Goal: Transaction & Acquisition: Purchase product/service

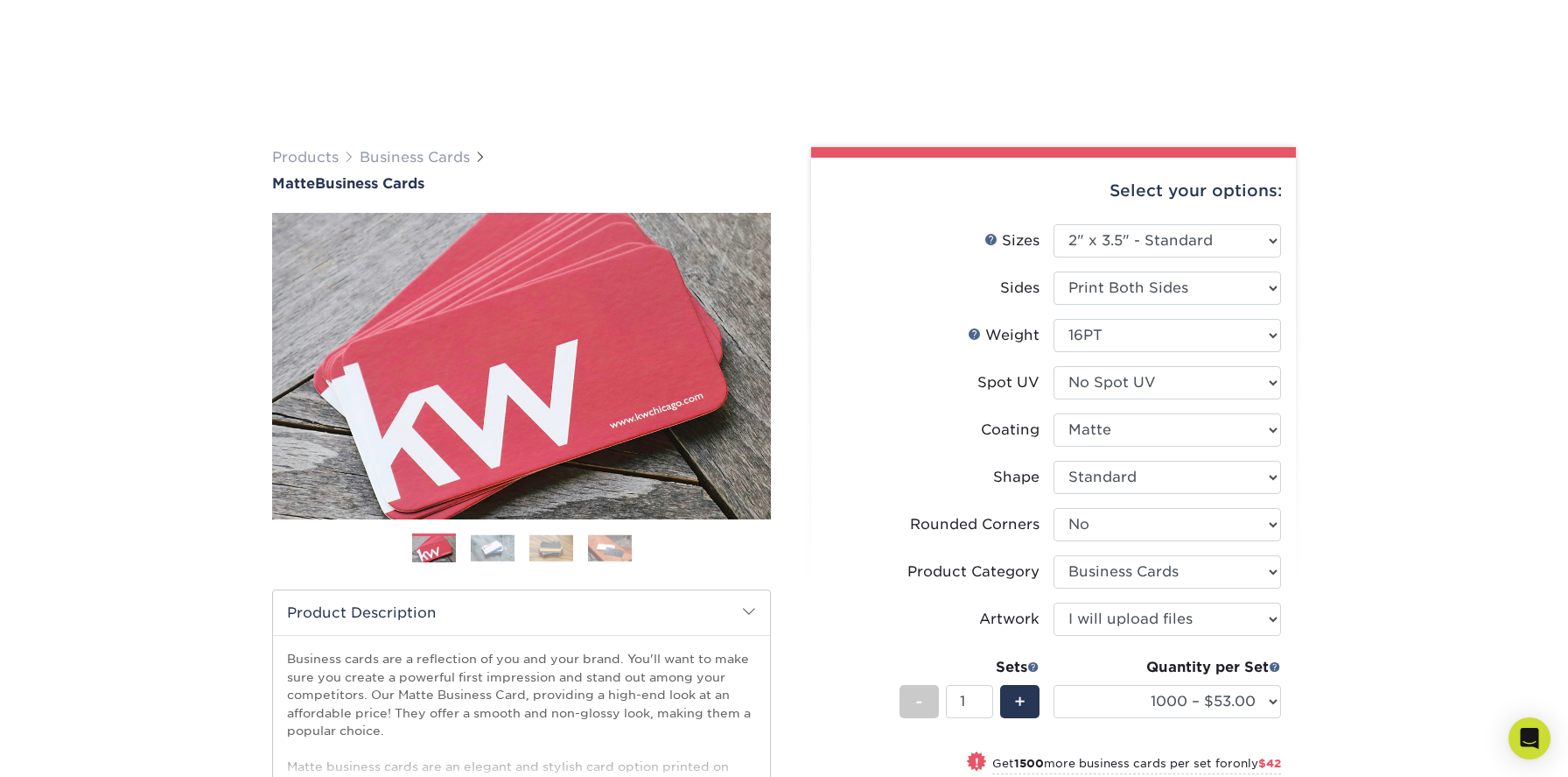
select select "2.00x3.50"
select select "0"
select select "3b5148f1-0588-4f88-a218-97bcfdce65c1"
select select "upload"
select select "1000 – $53.00"
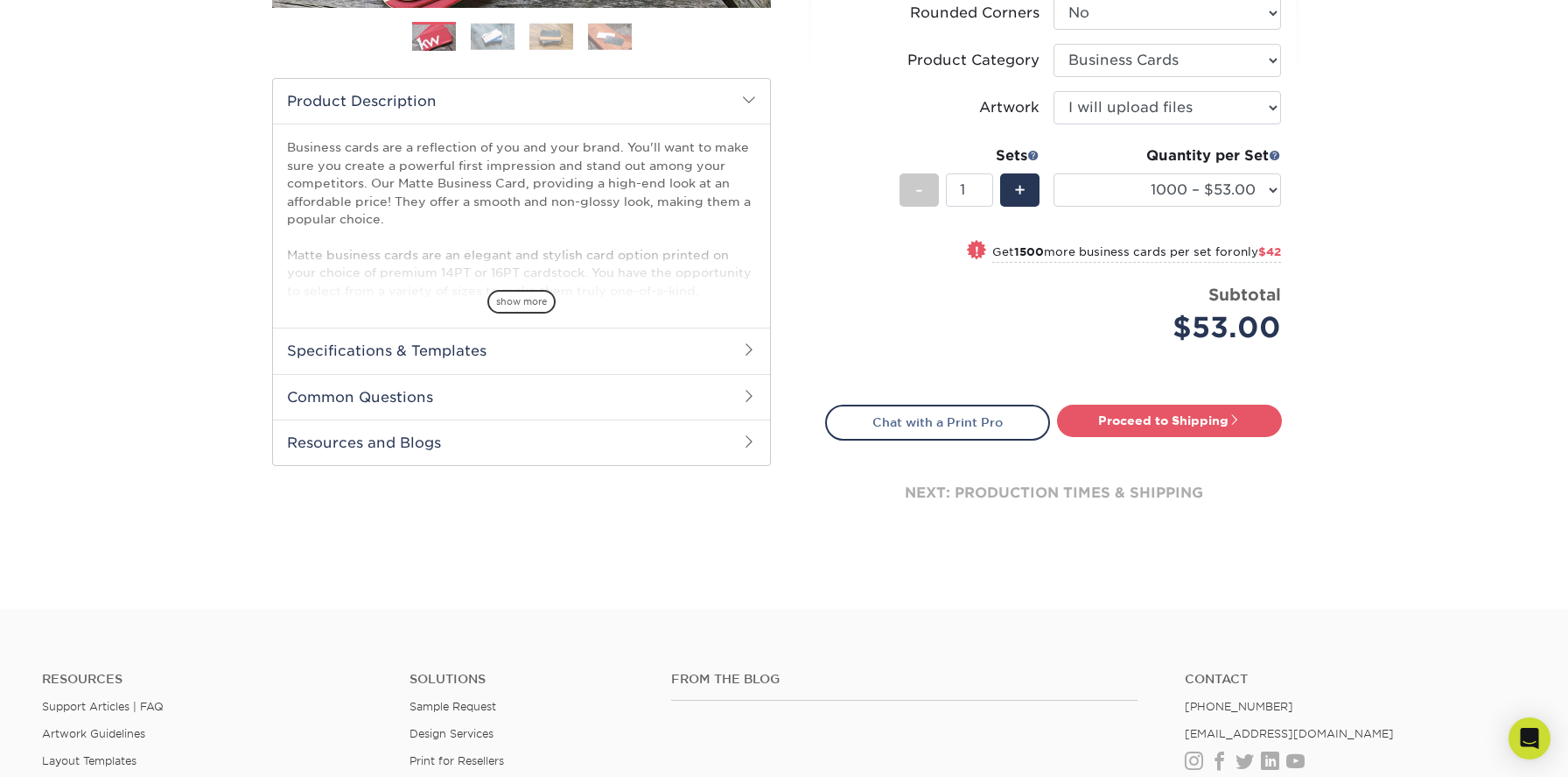
scroll to position [538, 0]
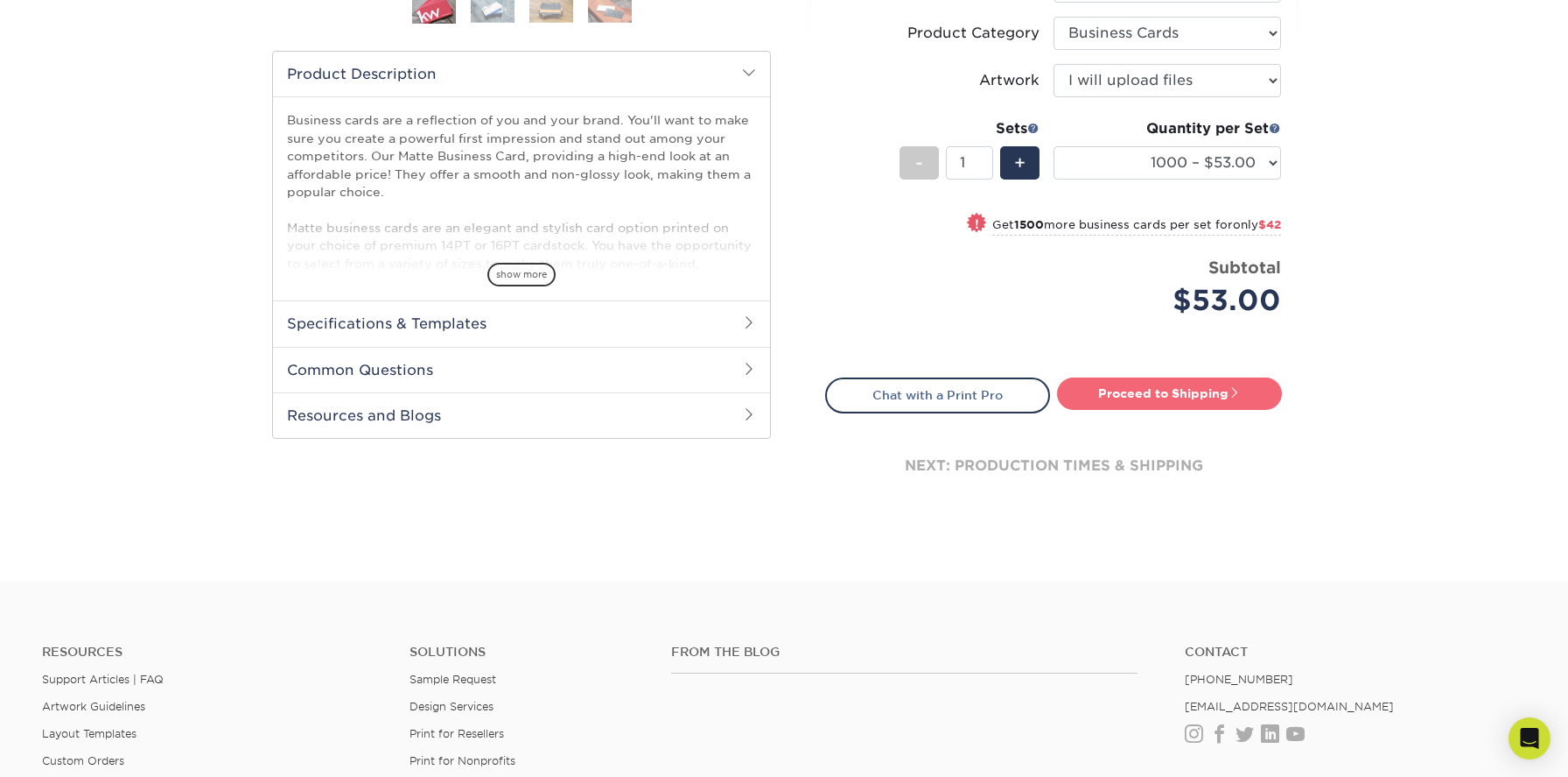
click at [1210, 390] on link "Proceed to Shipping" at bounding box center [1169, 393] width 225 height 32
type input "Set 1"
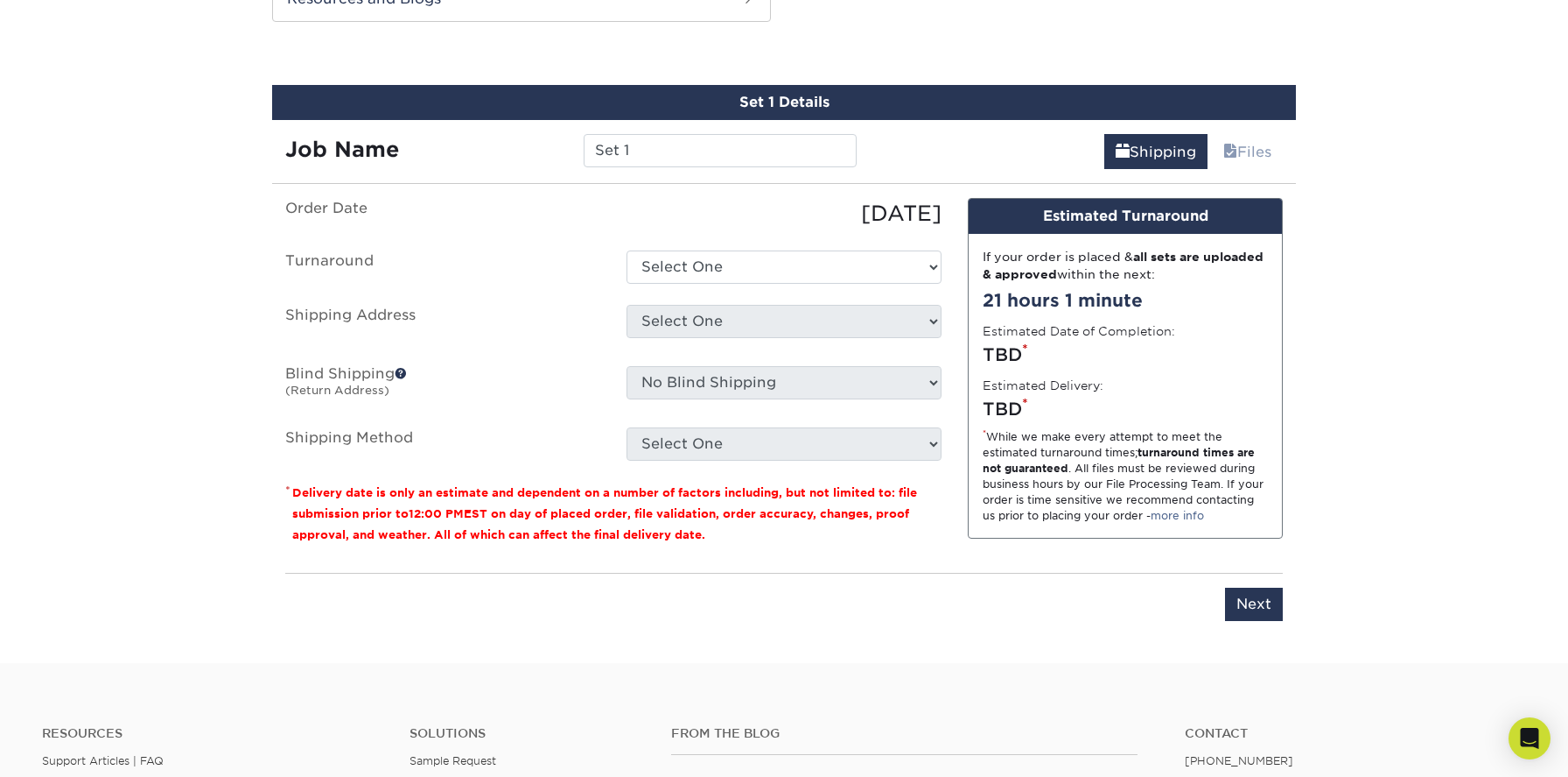
scroll to position [963, 0]
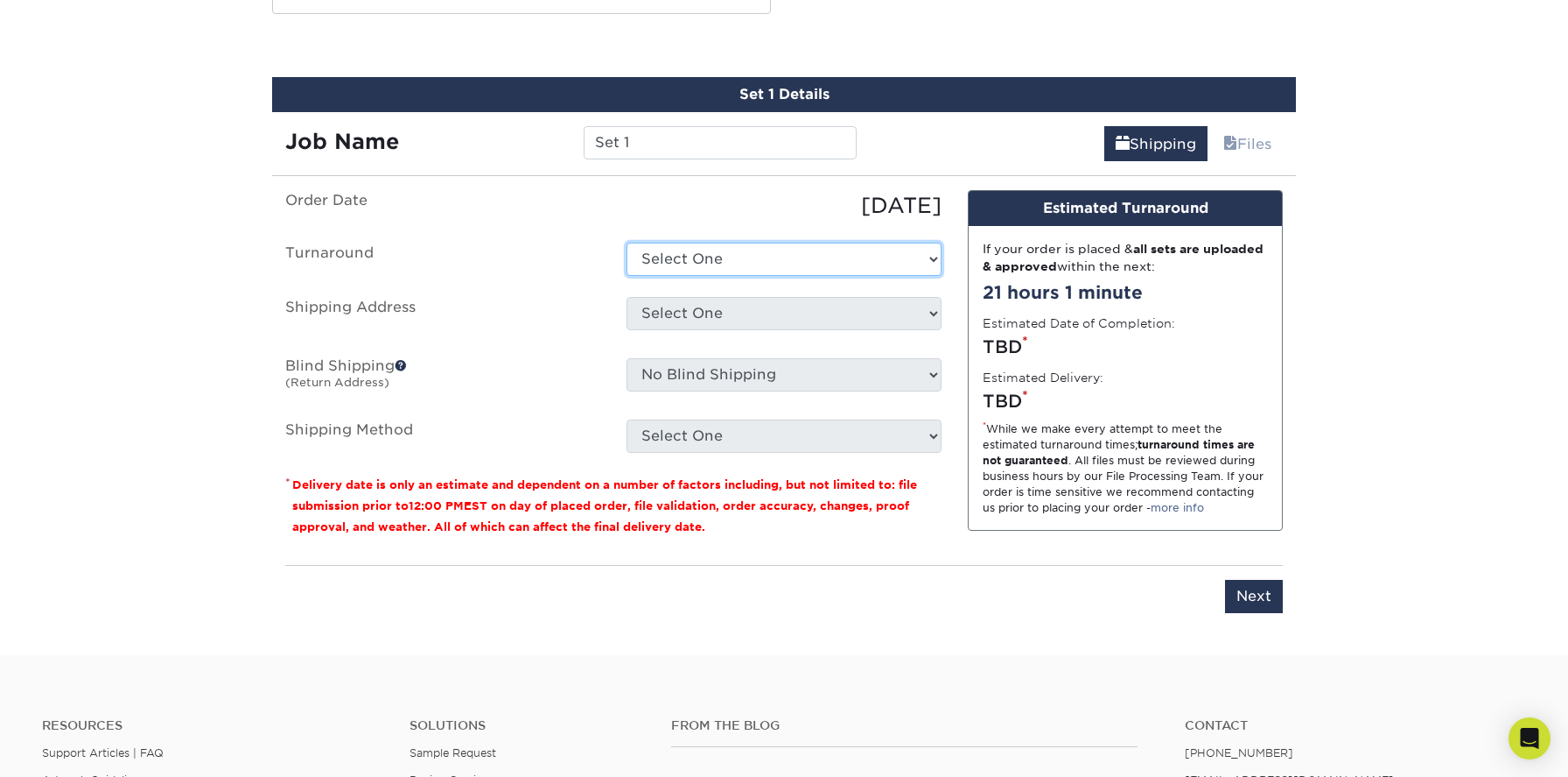
click at [759, 254] on select "Select One 2-4 Business Days 2 Day Next Business Day" at bounding box center [784, 259] width 315 height 34
select select "2167d3a5-02fc-4384-86ce-e339e30b5e03"
click at [627, 242] on select "Select One 2-4 Business Days 2 Day Next Business Day" at bounding box center [784, 259] width 315 height 34
click at [733, 326] on select "Select One + Add New Address - Login" at bounding box center [784, 314] width 315 height 34
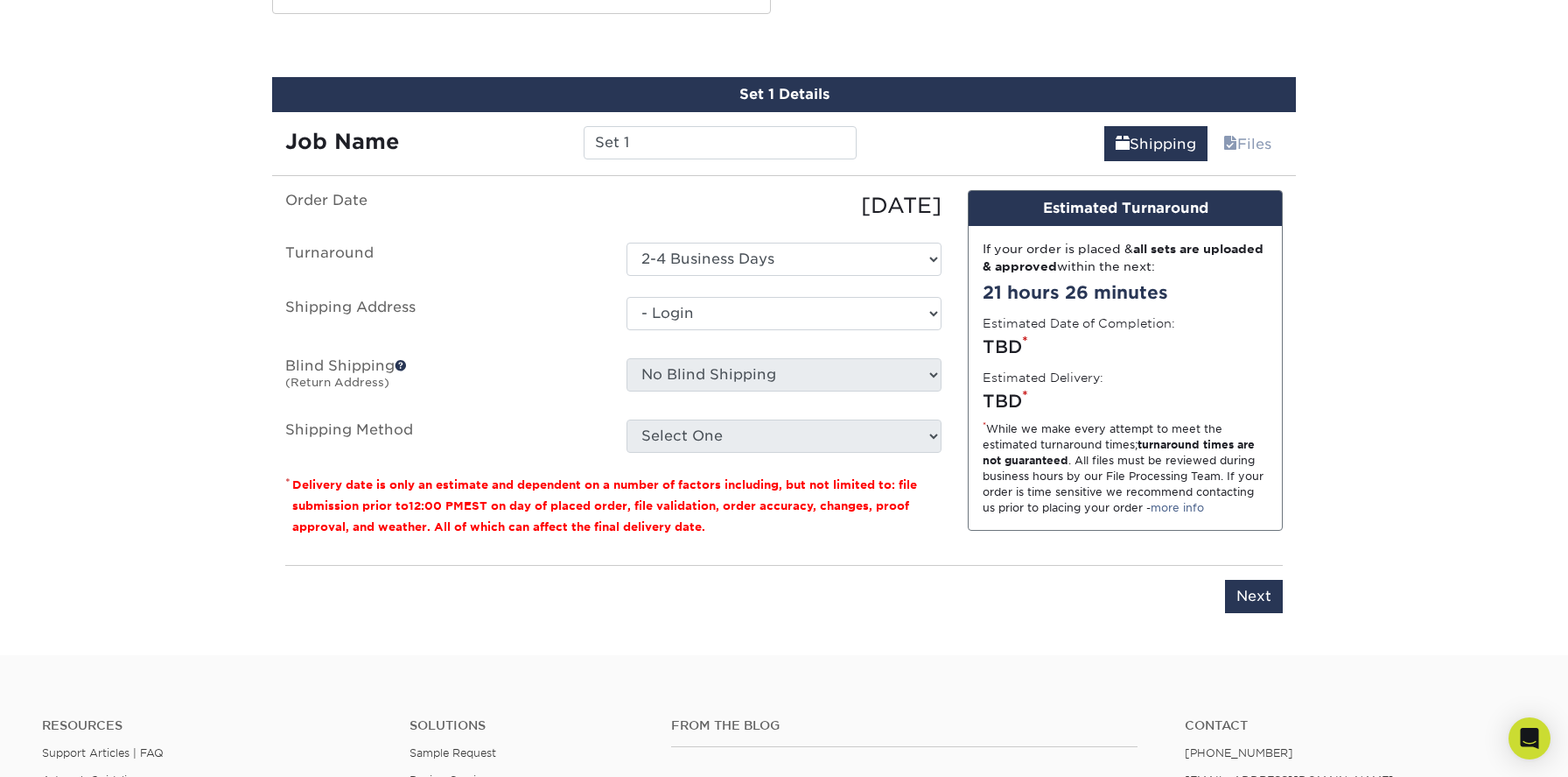
click at [627, 330] on select "Select One + Add New Address - Login" at bounding box center [784, 314] width 315 height 34
select select "-1"
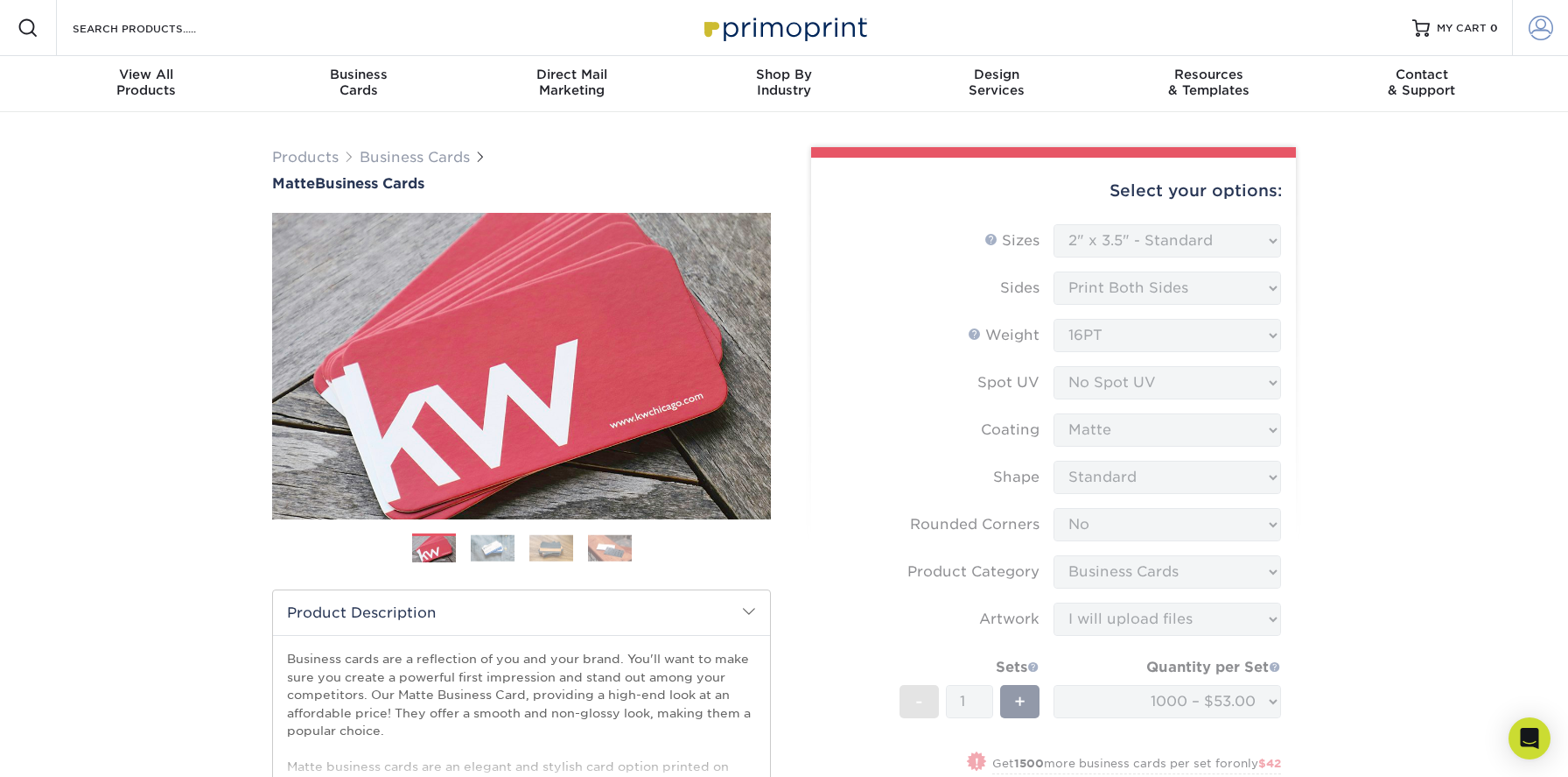
click at [1541, 27] on span at bounding box center [1541, 28] width 24 height 24
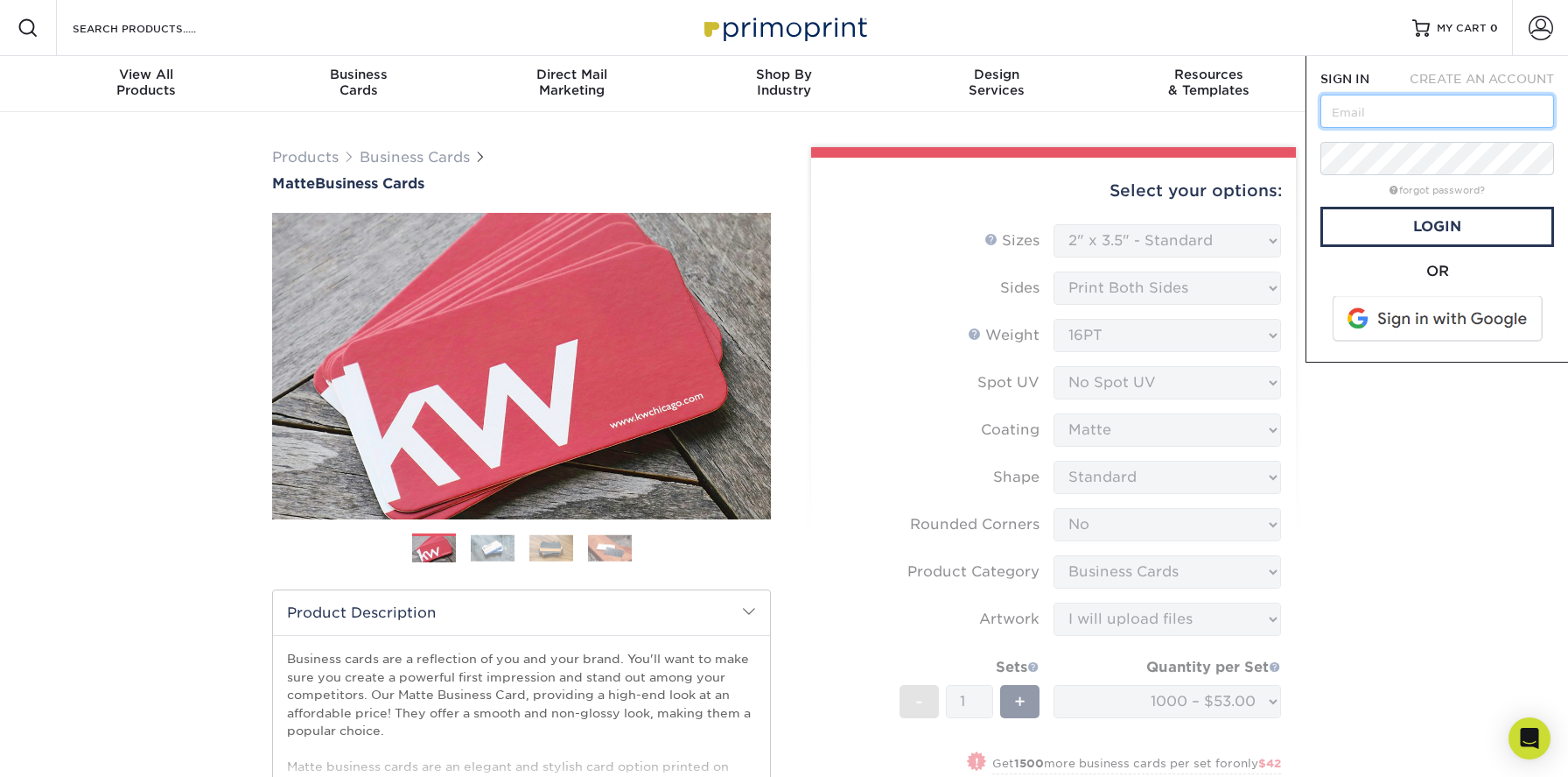
click at [1389, 103] on input "text" at bounding box center [1437, 111] width 234 height 34
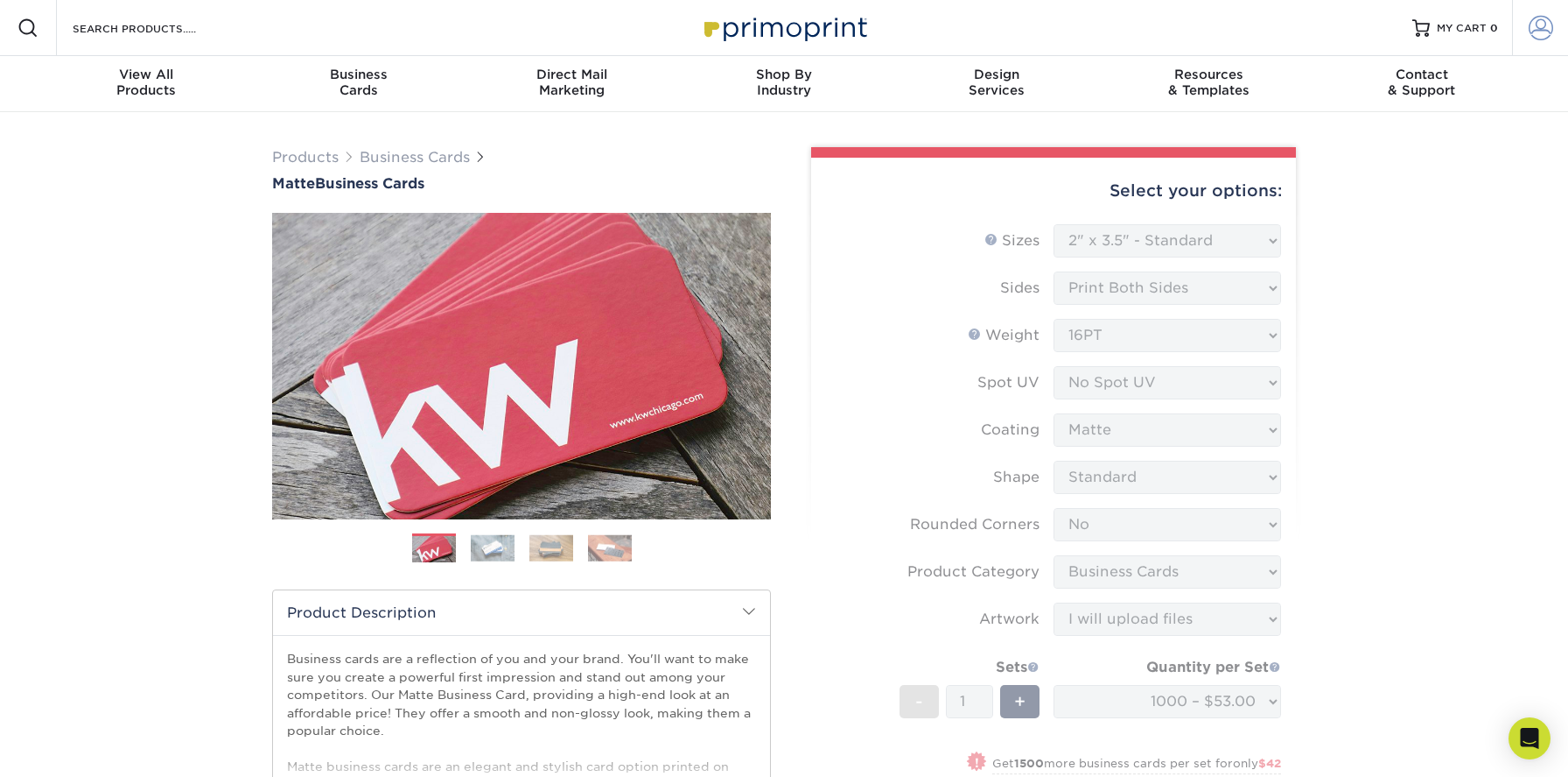
click at [1535, 24] on span at bounding box center [1541, 28] width 24 height 24
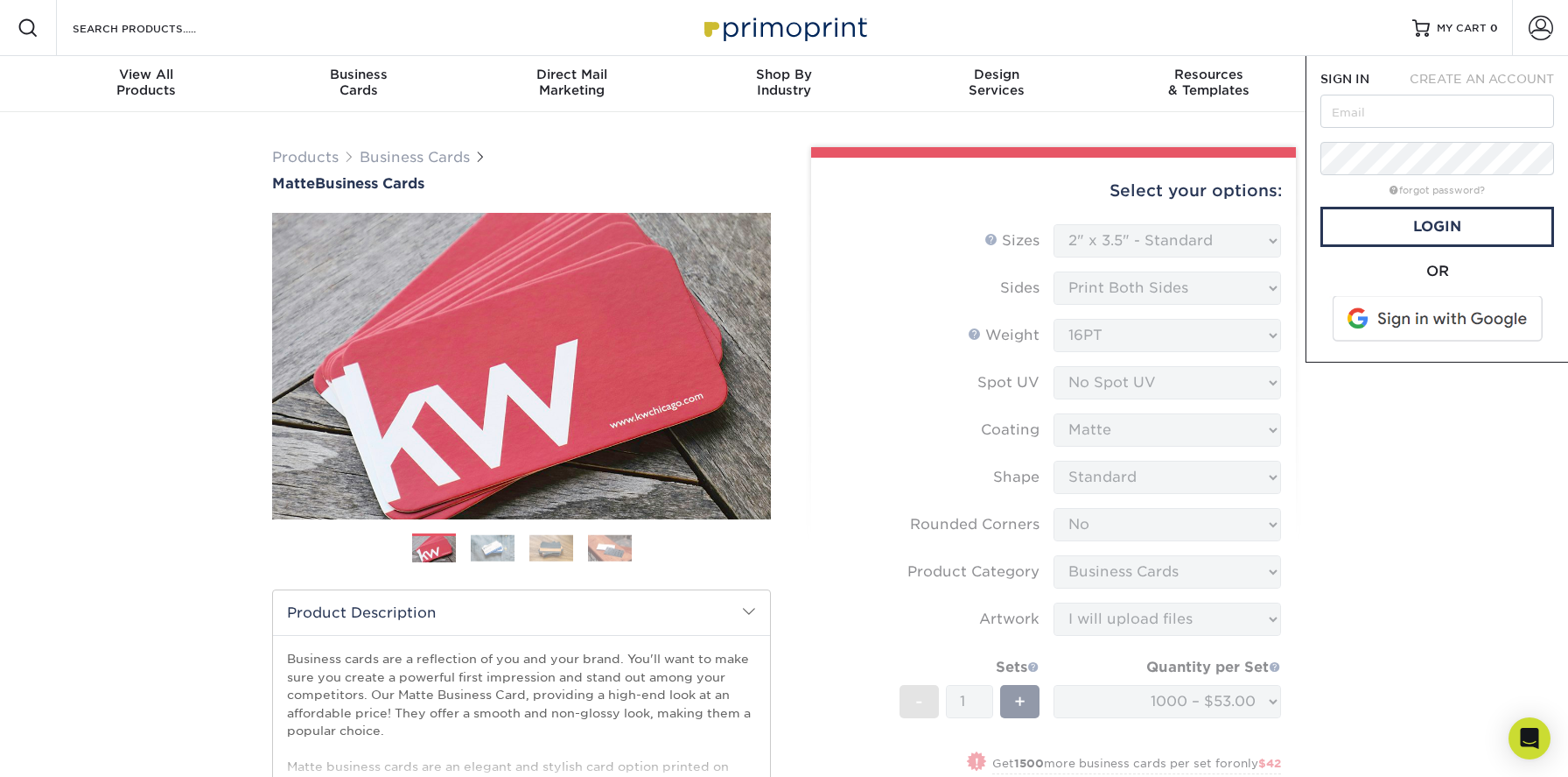
click at [1493, 73] on span "CREATE AN ACCOUNT" at bounding box center [1481, 78] width 144 height 14
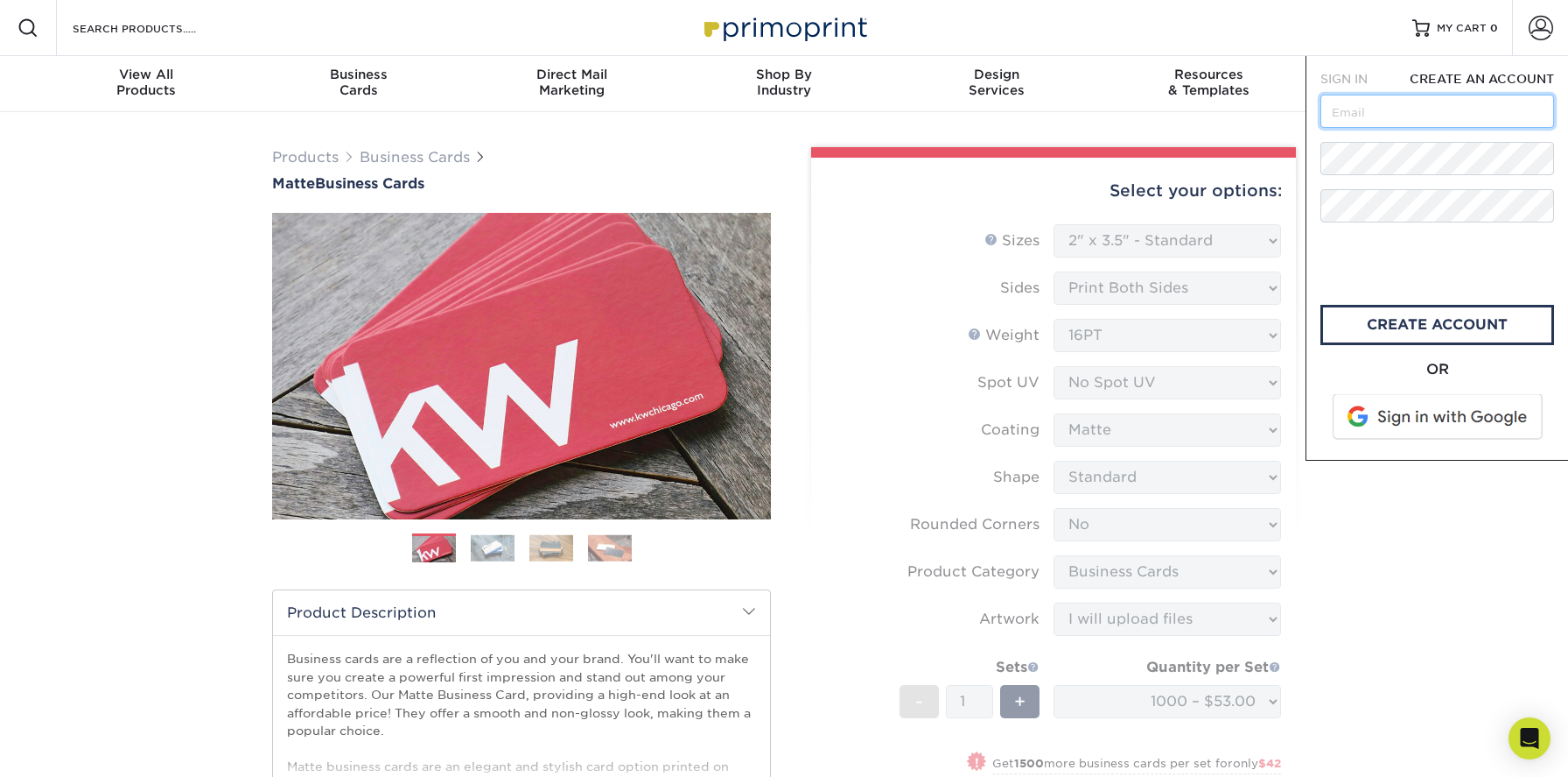
click at [1418, 108] on input "text" at bounding box center [1437, 111] width 234 height 34
type input "[EMAIL_ADDRESS][DOMAIN_NAME]"
click at [1463, 322] on link "create account" at bounding box center [1437, 324] width 234 height 40
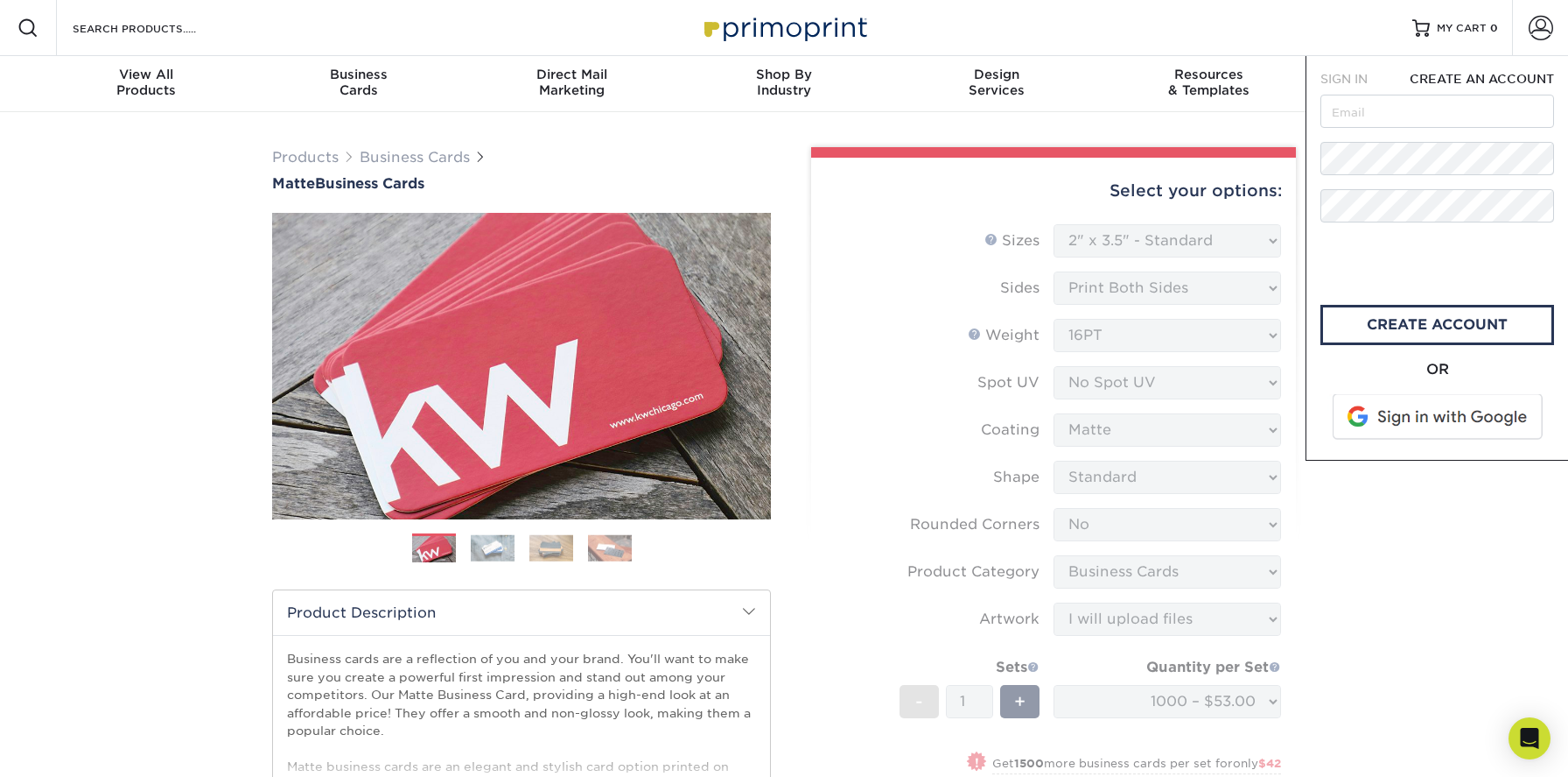
click at [1351, 73] on span "SIGN IN" at bounding box center [1344, 78] width 47 height 14
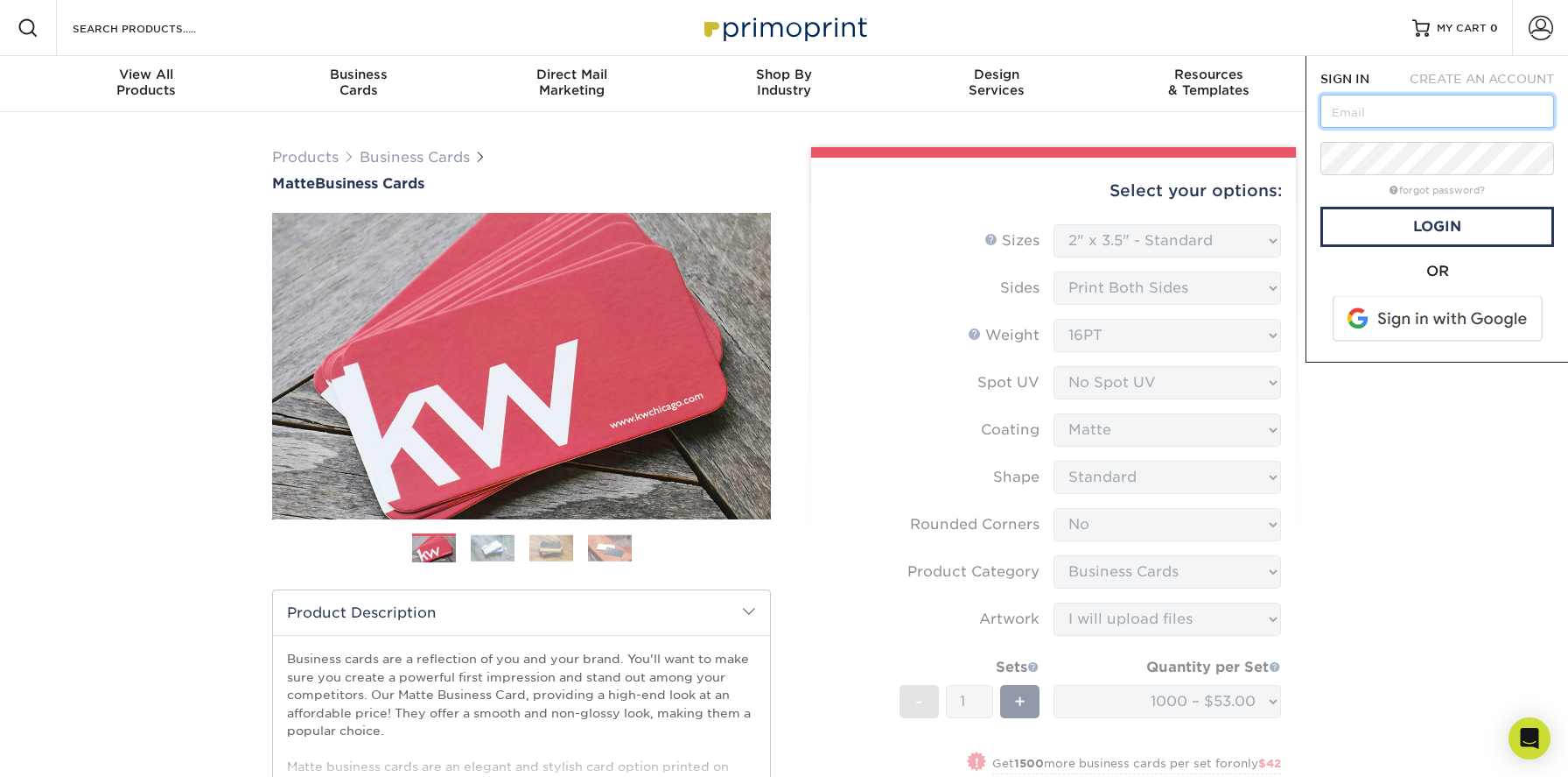
type input "[EMAIL_ADDRESS][DOMAIN_NAME]"
click at [1432, 218] on link "Login" at bounding box center [1437, 226] width 234 height 40
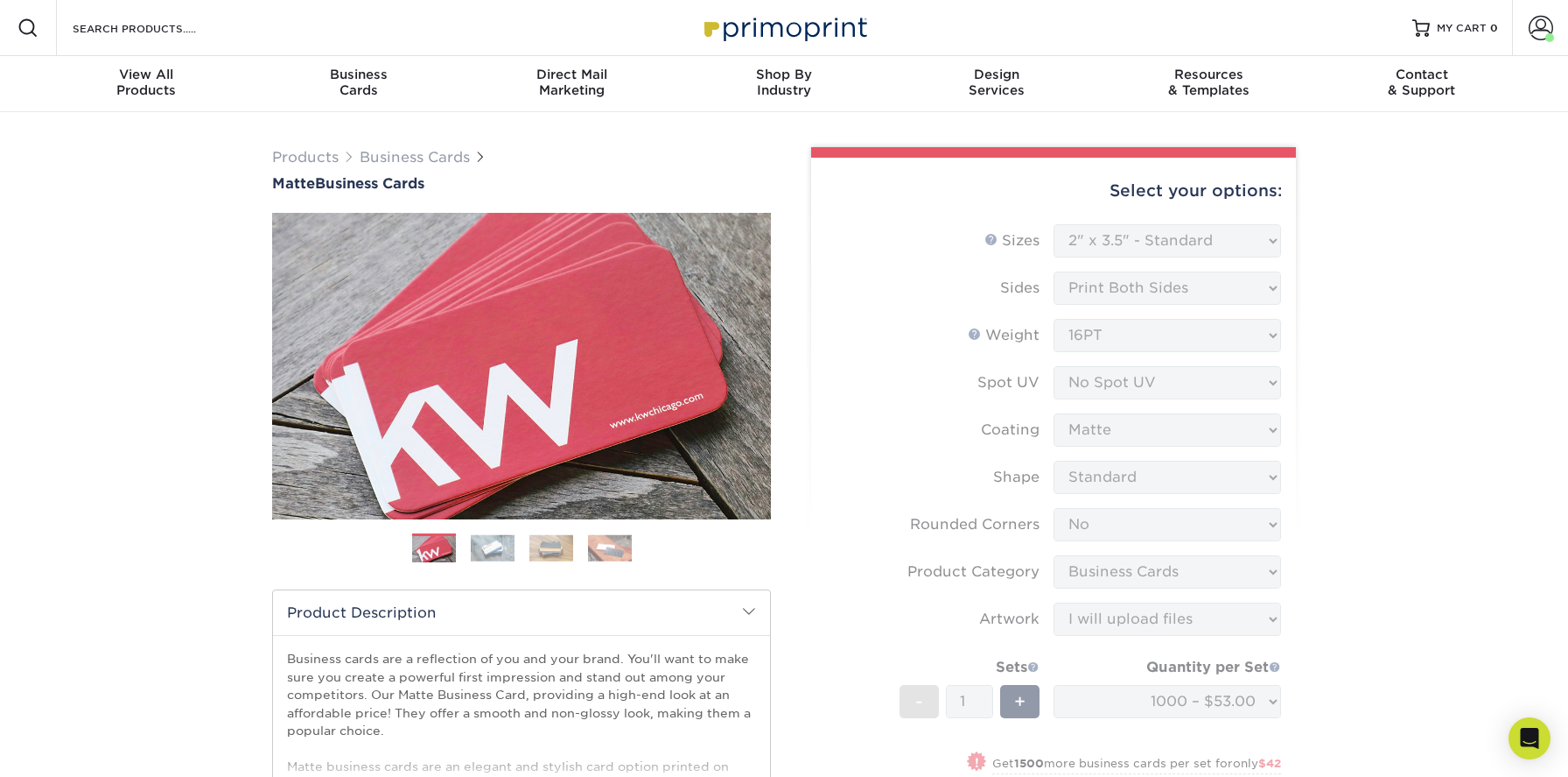
click at [938, 334] on form "Sizes Help Sizes Please Select 1.5" x 3.5" - Mini 1.75" x 3.5" - Mini 2" x 2" -…" at bounding box center [1053, 560] width 457 height 672
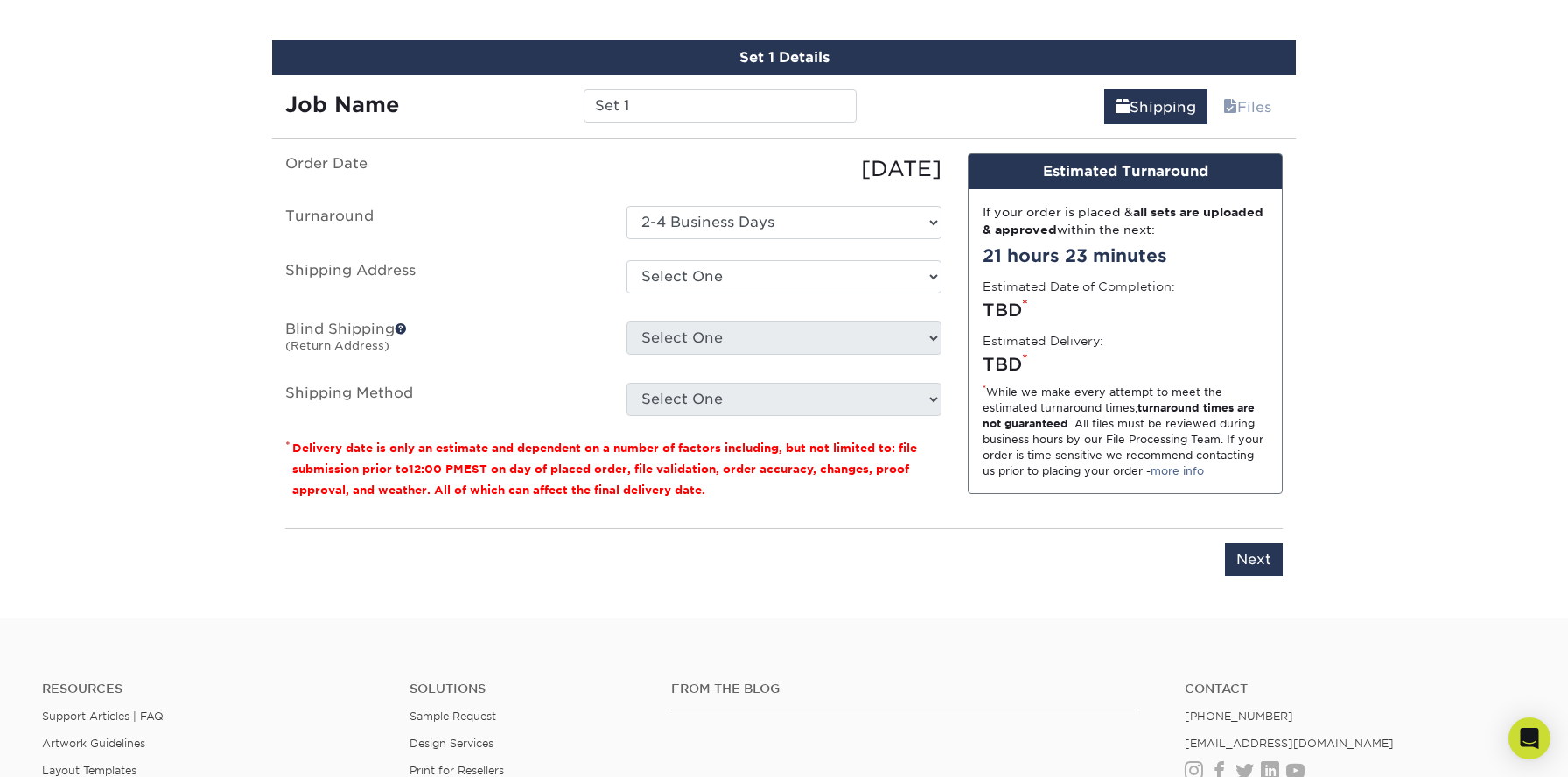
scroll to position [1001, 0]
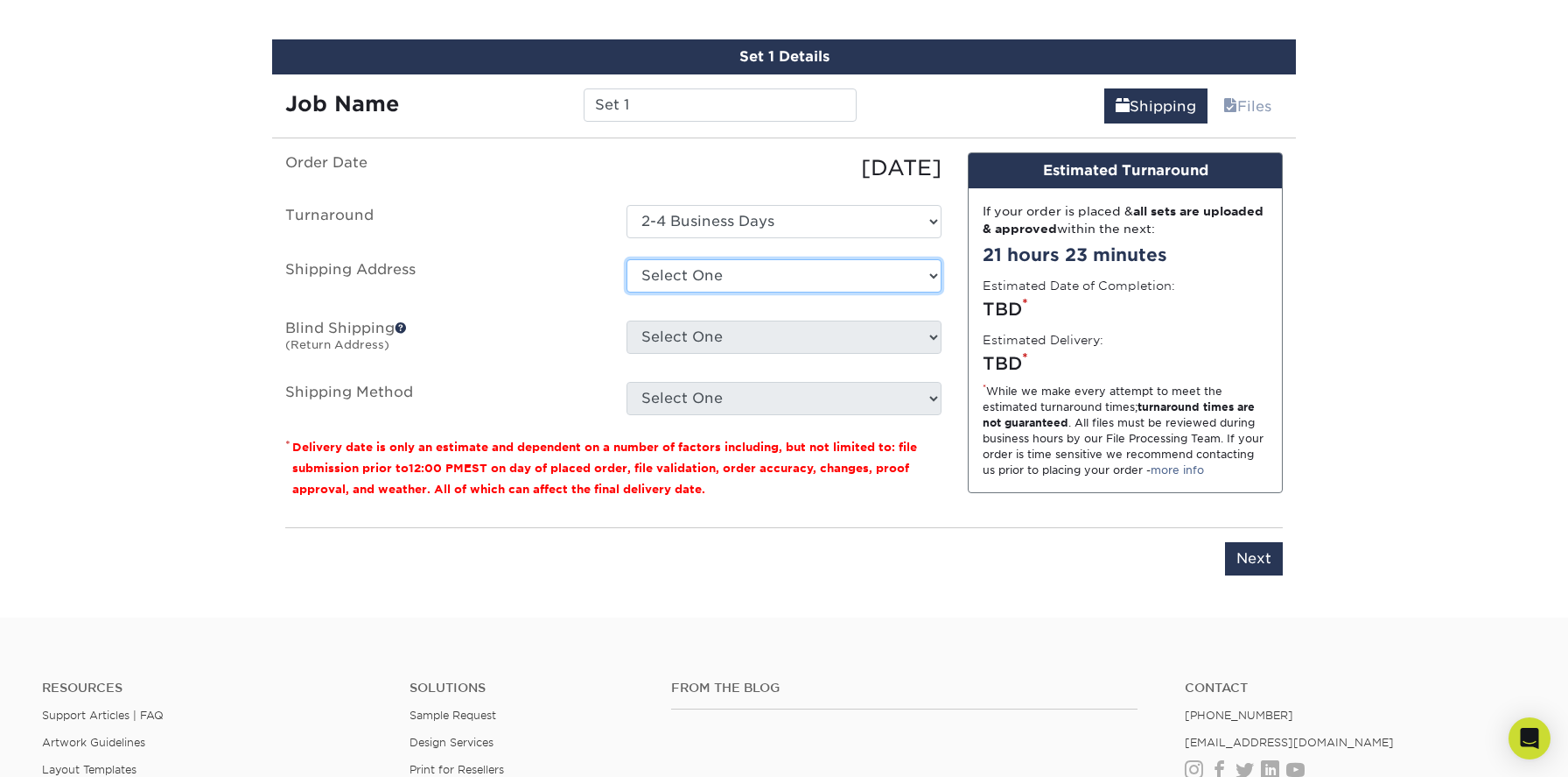
click at [734, 286] on select "Select One + Add New Address" at bounding box center [784, 276] width 315 height 34
select select "newaddress"
click at [627, 259] on select "Select One + Add New Address" at bounding box center [784, 276] width 315 height 34
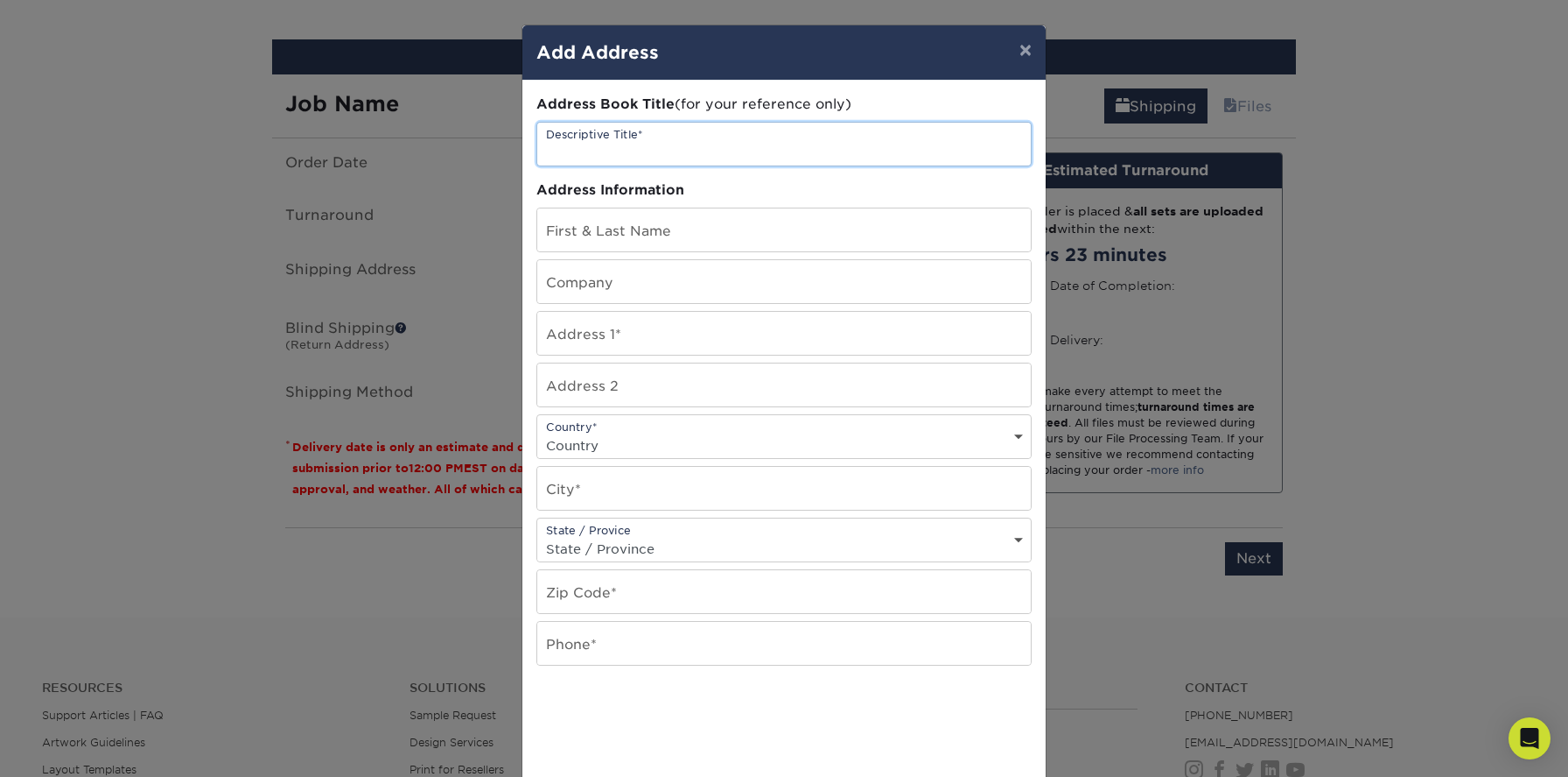
click at [615, 147] on input "text" at bounding box center [784, 144] width 493 height 43
type input "Hailee Woida WhiteBox Marketing"
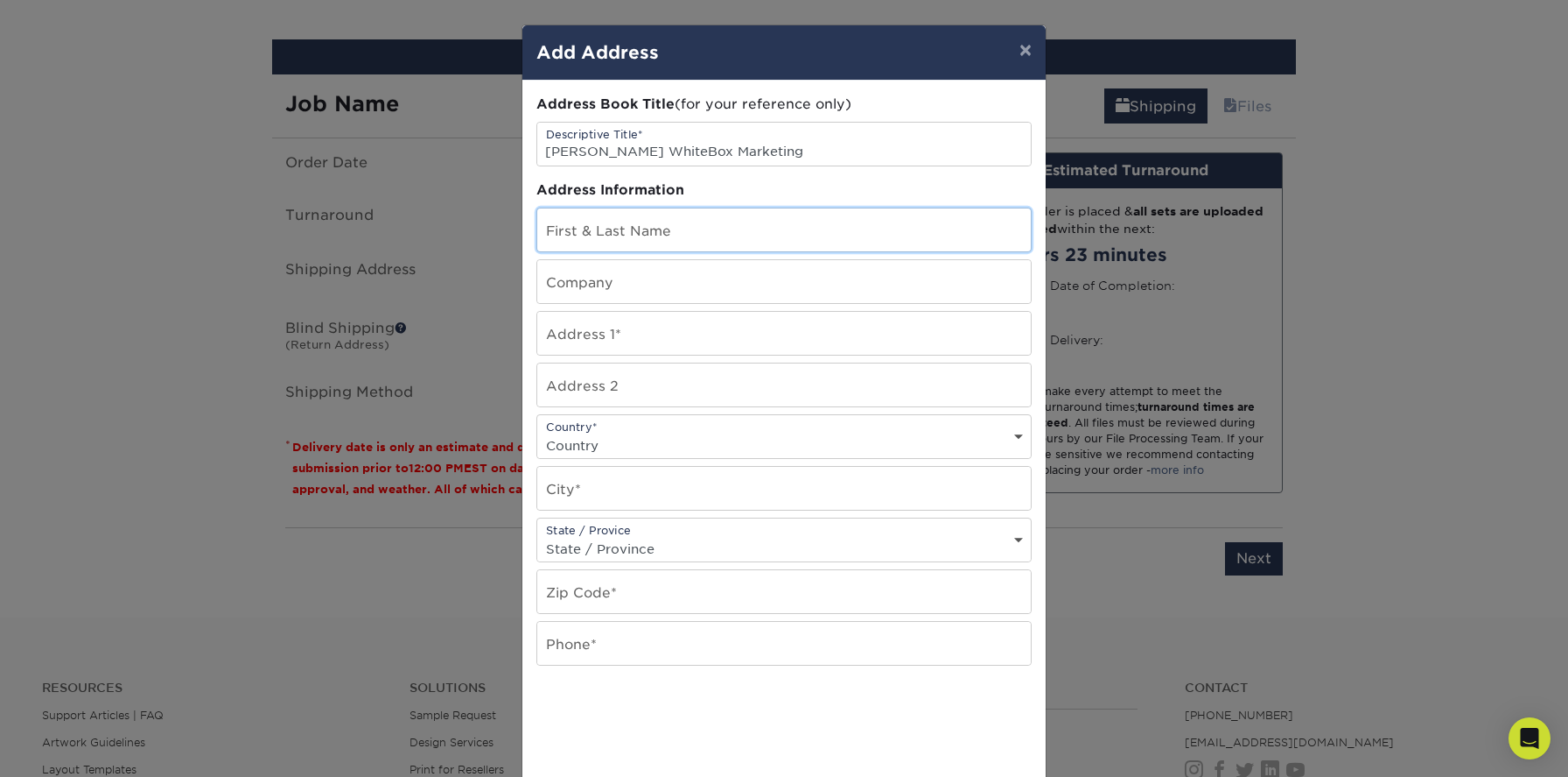
click at [607, 211] on input "text" at bounding box center [784, 230] width 493 height 43
type input "[PERSON_NAME]"
click at [620, 284] on input "text" at bounding box center [784, 281] width 493 height 43
type input "WhiteBox Marketing"
click at [609, 342] on input "text" at bounding box center [784, 334] width 493 height 43
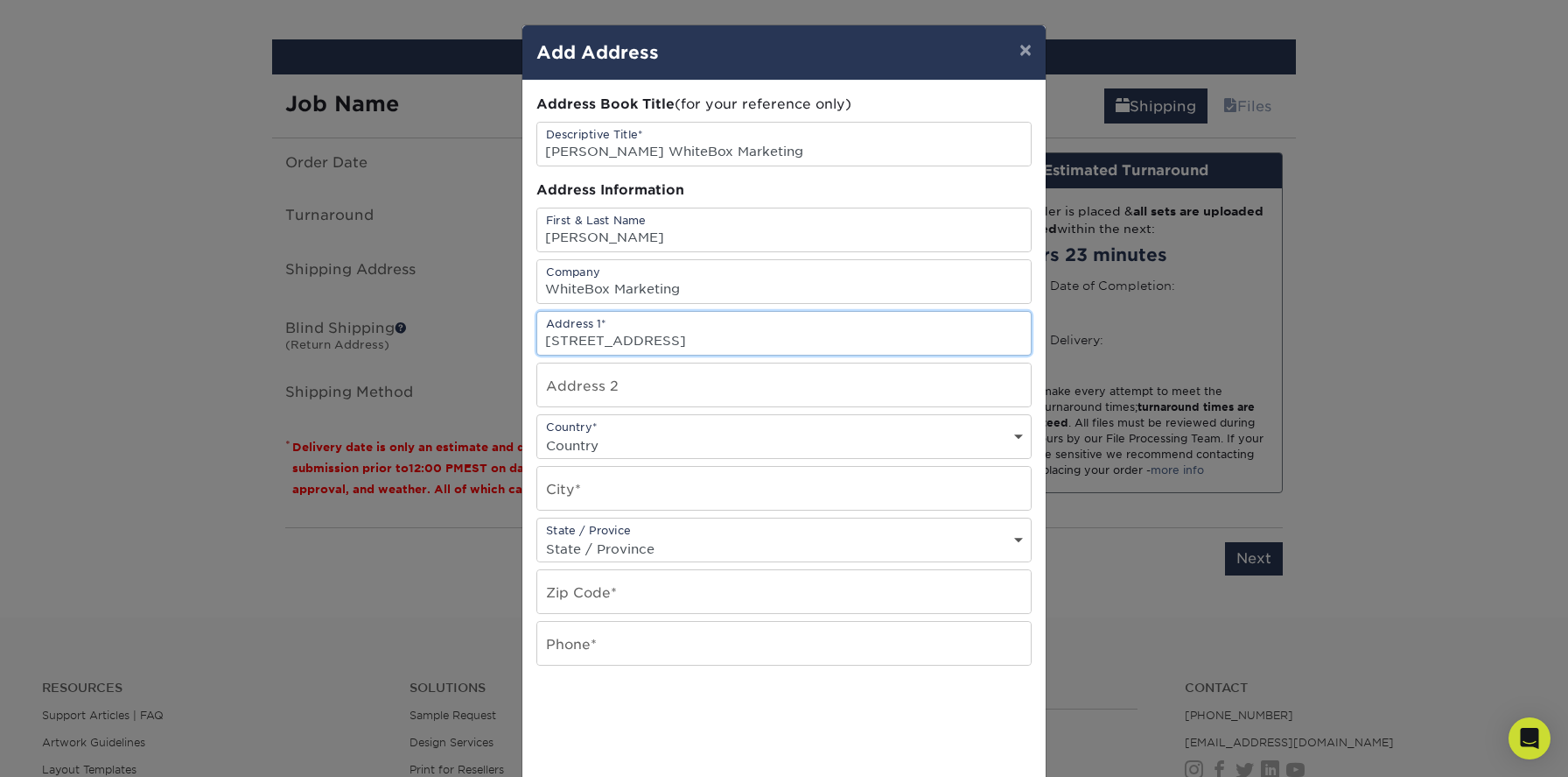
type input "1510 West Saint Germain Street"
click at [718, 443] on select "Country United States Canada ----------------------------- Afghanistan Albania …" at bounding box center [784, 444] width 493 height 25
select select "US"
click at [537, 432] on select "Country United States Canada ----------------------------- Afghanistan Albania …" at bounding box center [784, 444] width 493 height 25
click at [637, 490] on input "text" at bounding box center [784, 488] width 493 height 43
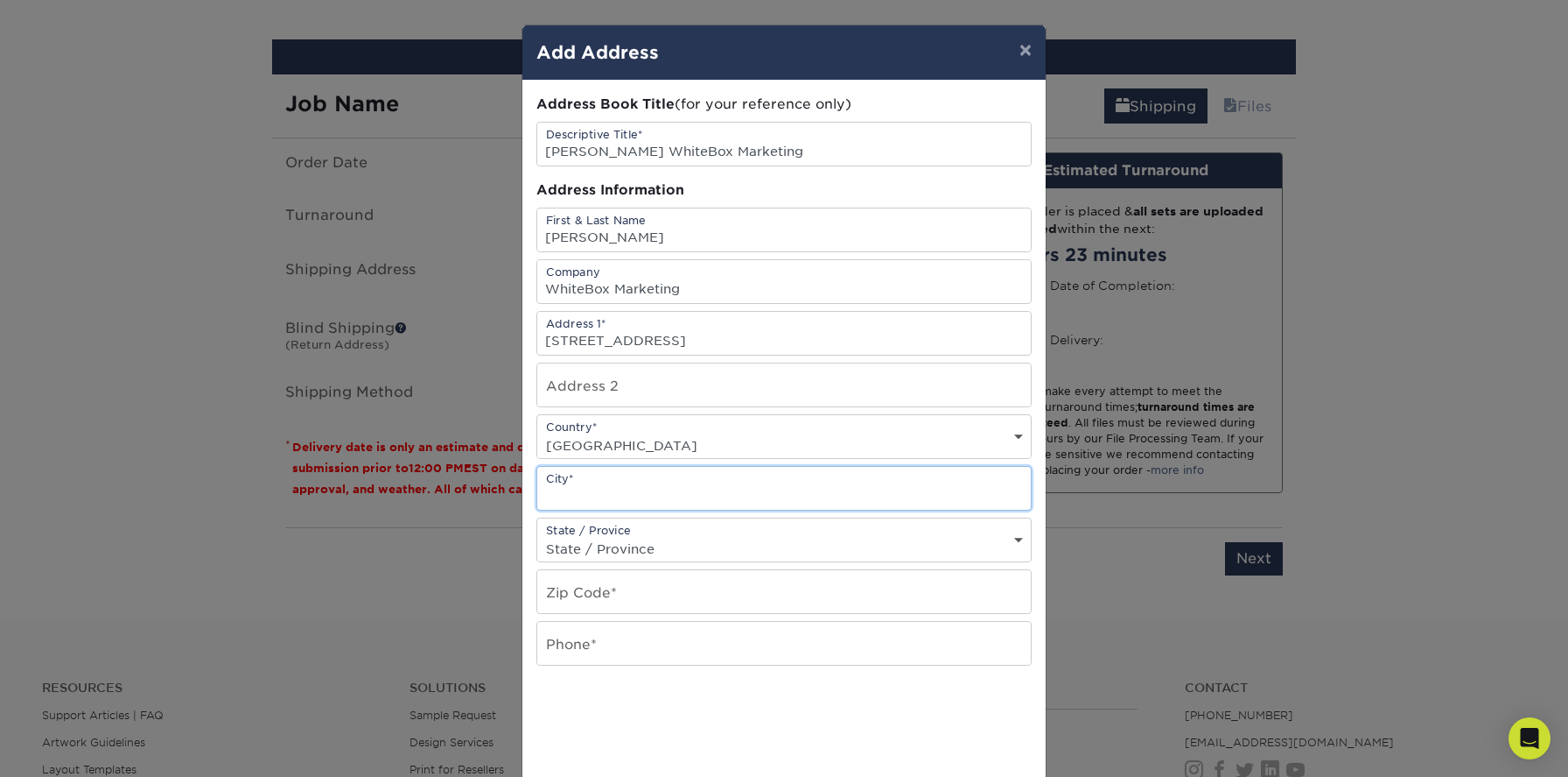
type input "W"
type input "St. Cloud"
click at [649, 551] on select "State / Province Alabama Alaska Arizona Arkansas California Colorado Connecticu…" at bounding box center [784, 548] width 493 height 25
select select "MN"
click at [537, 536] on select "State / Province Alabama Alaska Arizona Arkansas California Colorado Connecticu…" at bounding box center [784, 548] width 493 height 25
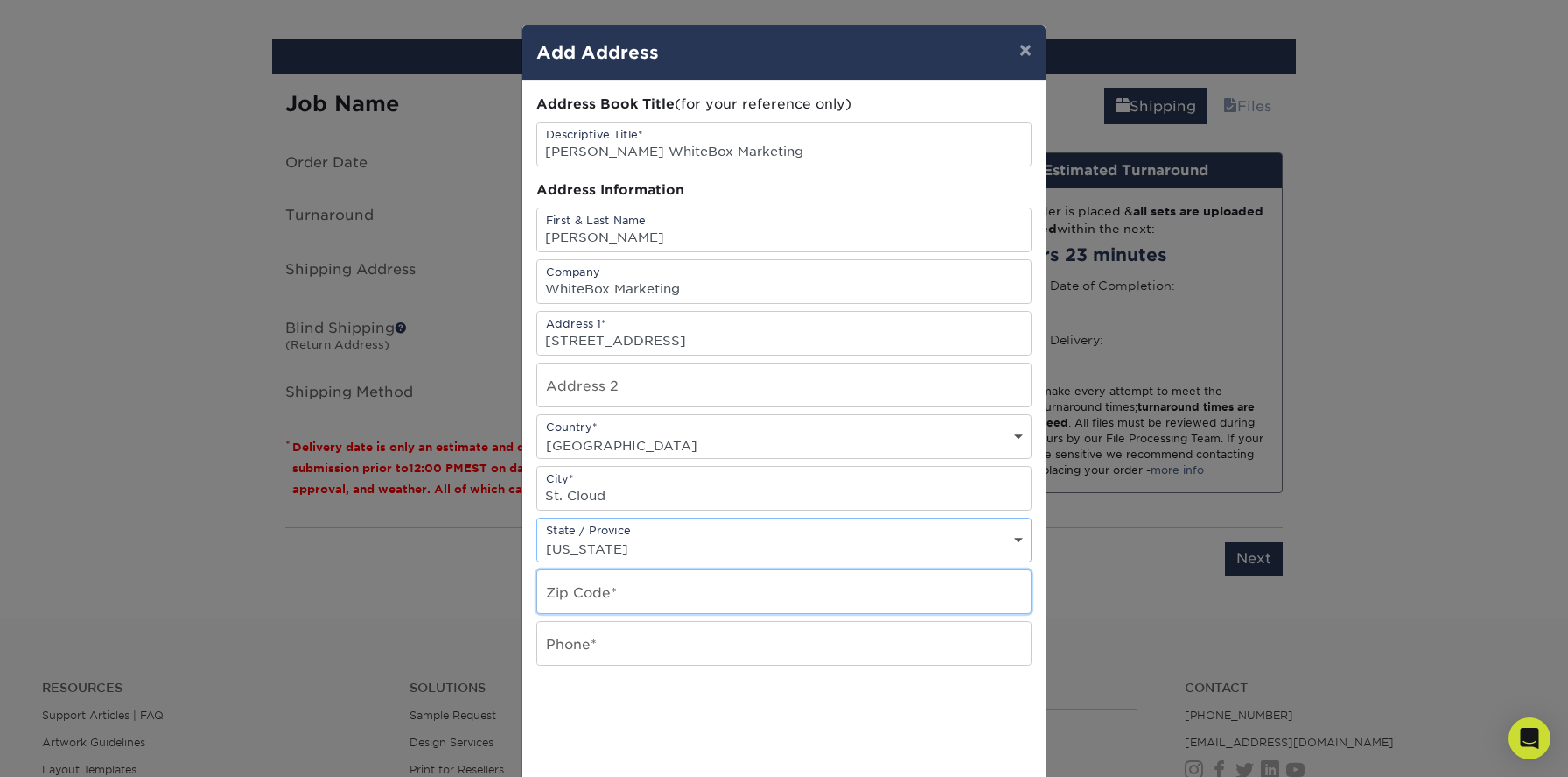
click at [737, 590] on input "text" at bounding box center [784, 592] width 493 height 43
type input "56301"
click at [615, 634] on input "text" at bounding box center [784, 643] width 493 height 43
type input "320-270-0722"
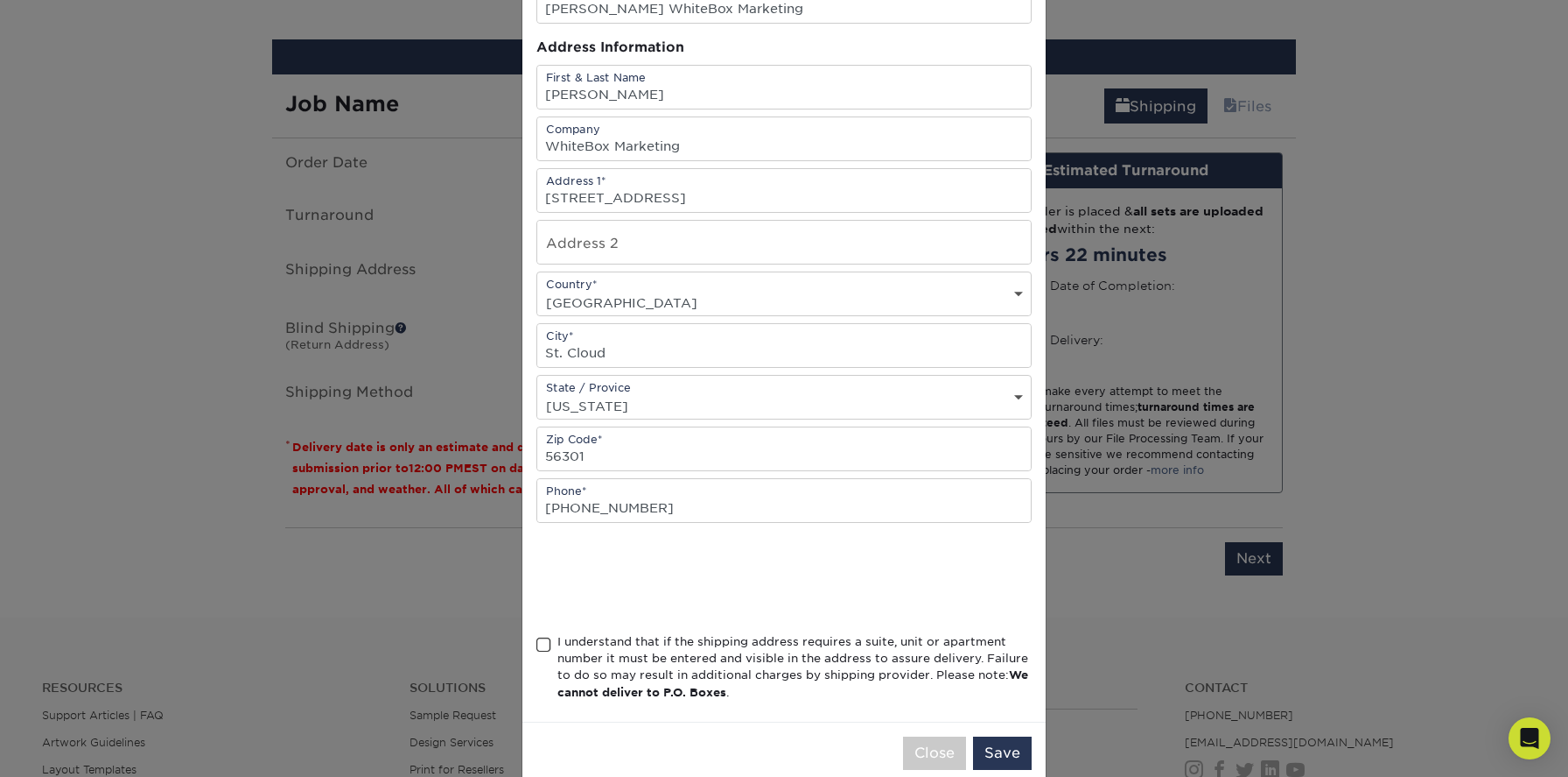
scroll to position [175, 0]
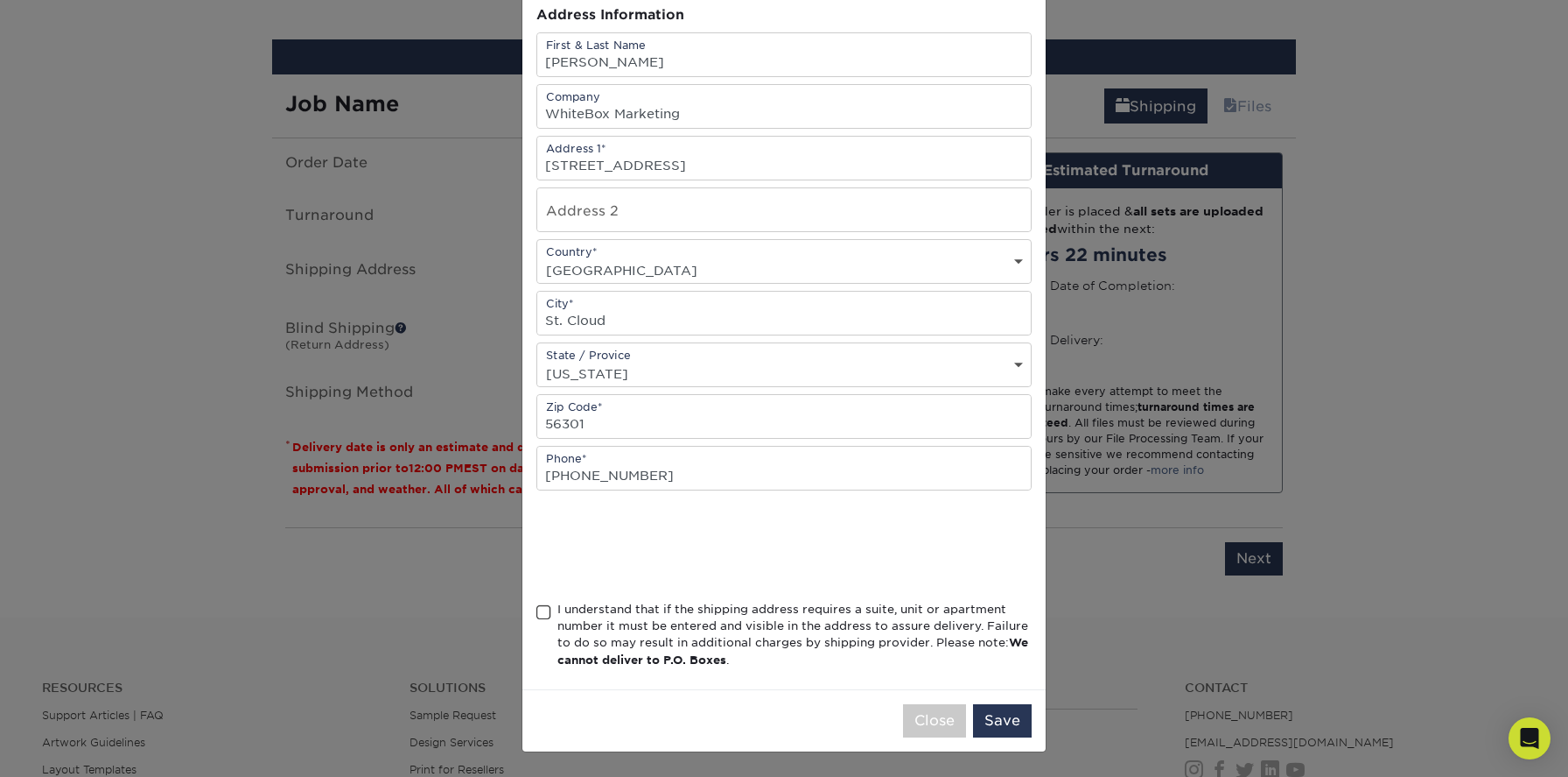
click at [542, 610] on span at bounding box center [544, 612] width 15 height 17
click at [0, 0] on input "I understand that if the shipping address requires a suite, unit or apartment n…" at bounding box center [0, 0] width 0 height 0
click at [1014, 723] on button "Save" at bounding box center [1002, 721] width 59 height 34
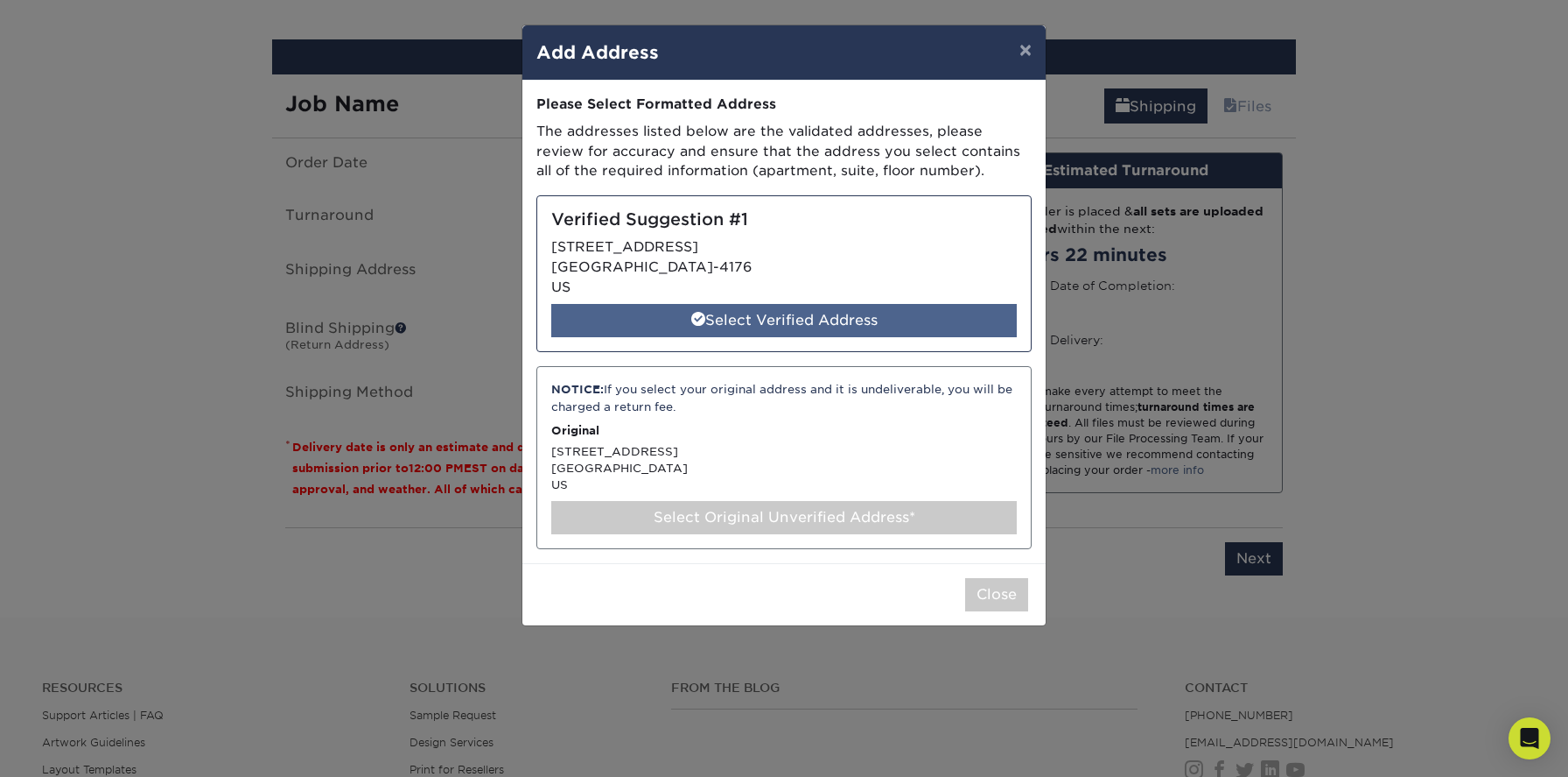
click at [771, 322] on div "Select Verified Address" at bounding box center [784, 320] width 466 height 34
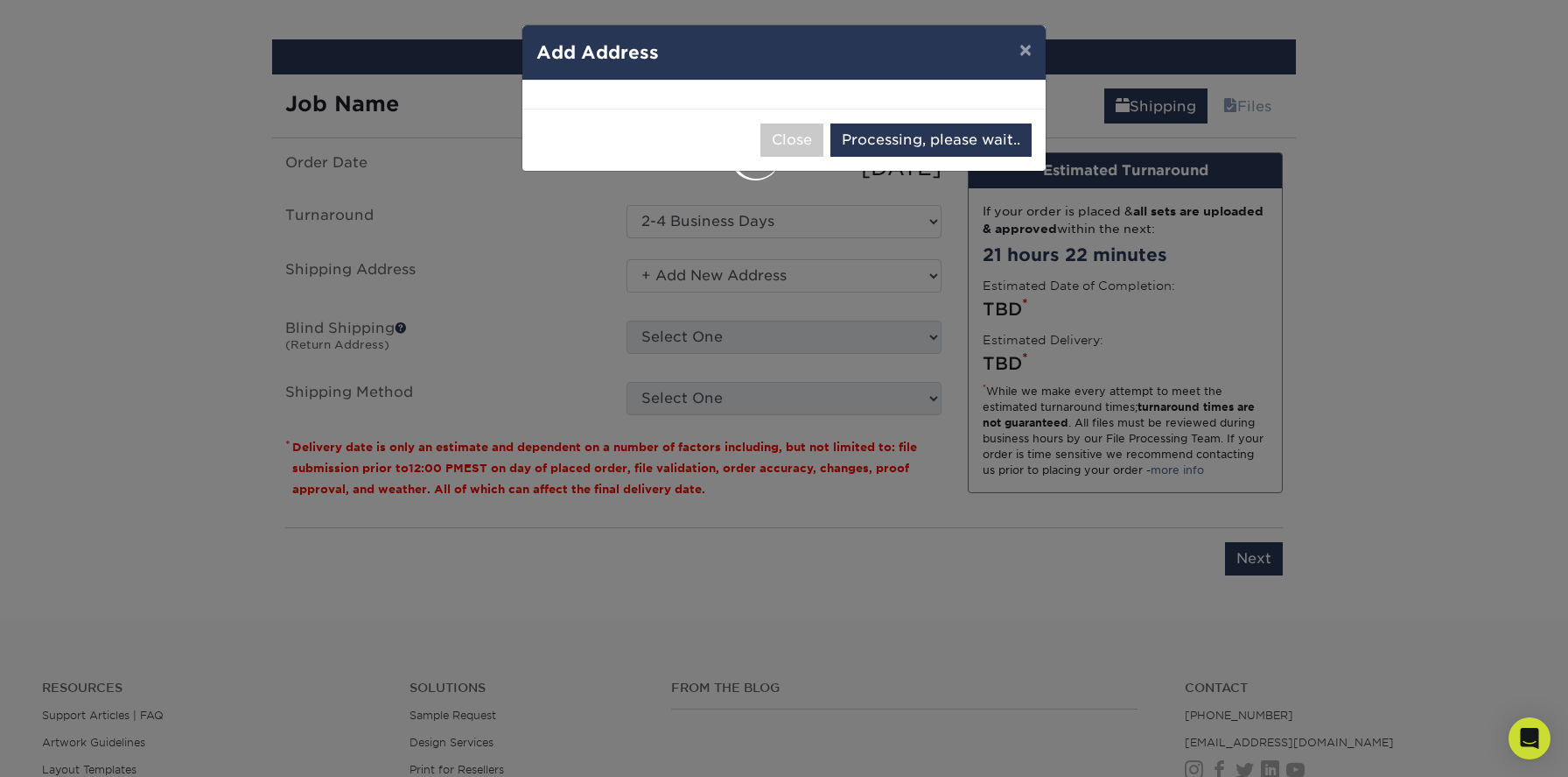
select select "285386"
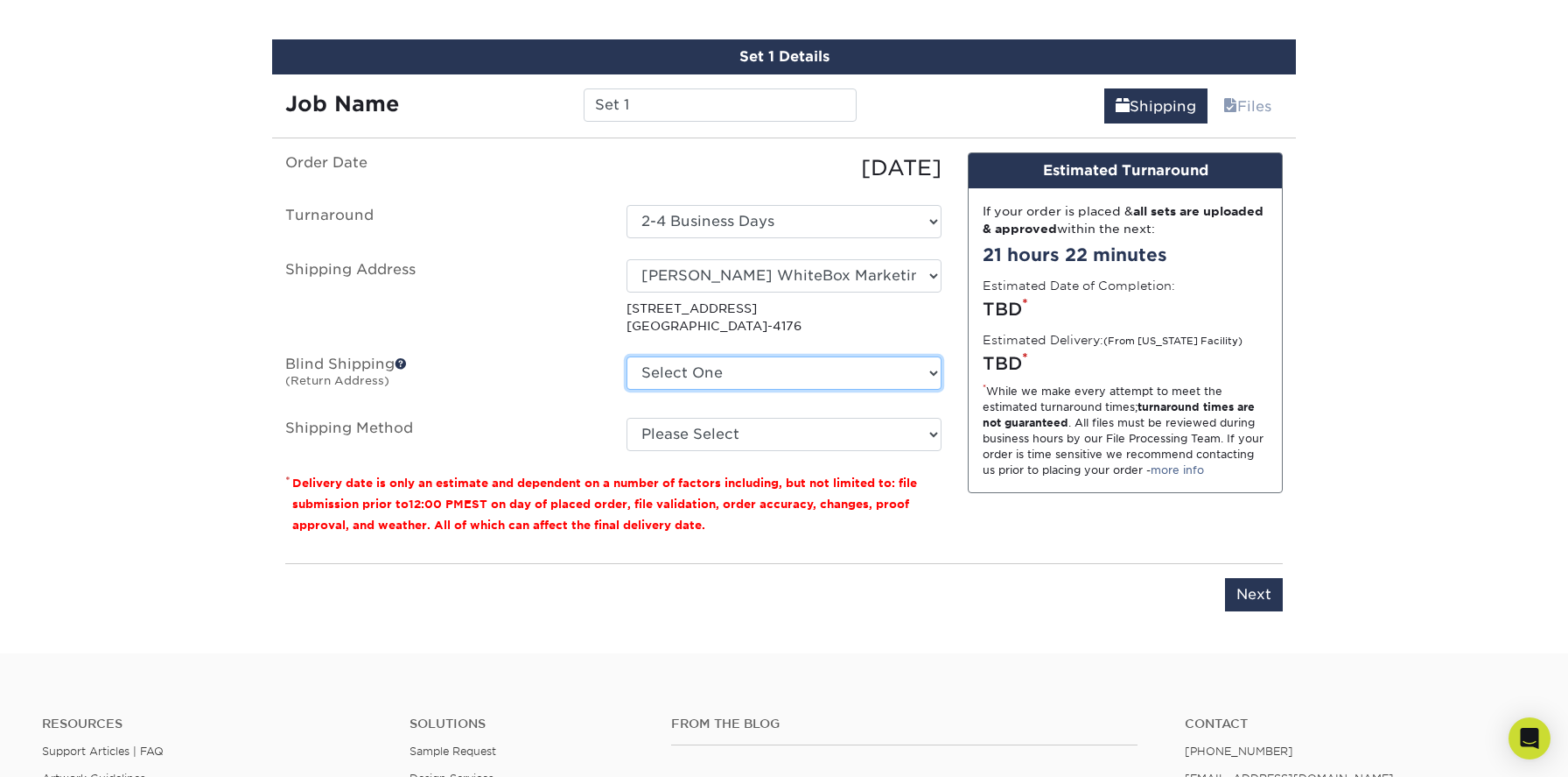
click at [654, 373] on select "Select One + Add New Address" at bounding box center [784, 373] width 315 height 34
click at [718, 436] on select "Please Select Ground Shipping (+$8.96) 3 Day Shipping Service (+$20.27) 2 Day A…" at bounding box center [784, 434] width 315 height 34
select select "03"
click at [627, 417] on select "Please Select Ground Shipping (+$8.96) 3 Day Shipping Service (+$20.27) 2 Day A…" at bounding box center [784, 434] width 315 height 34
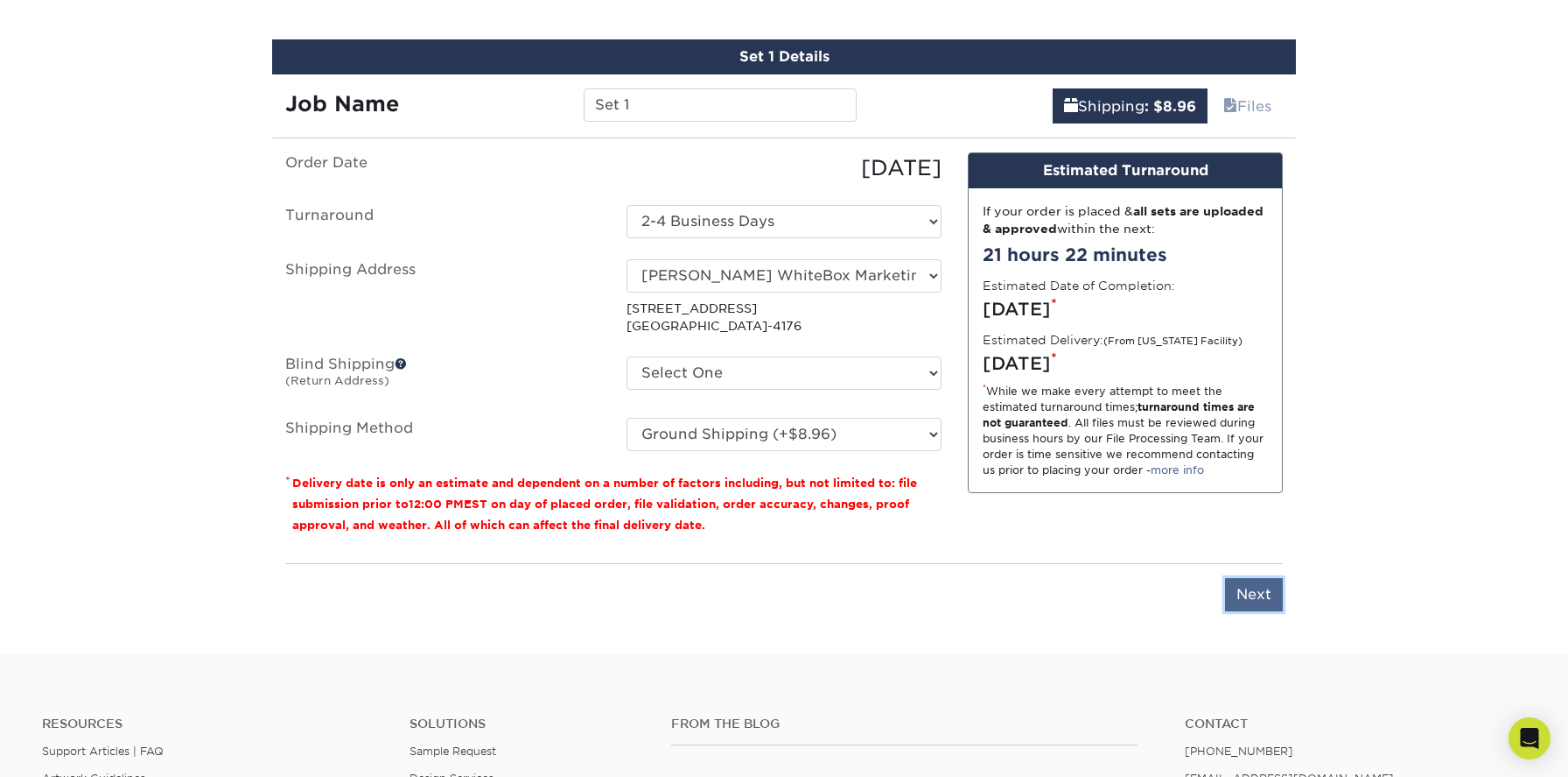
click at [1258, 584] on input "Next" at bounding box center [1254, 594] width 58 height 34
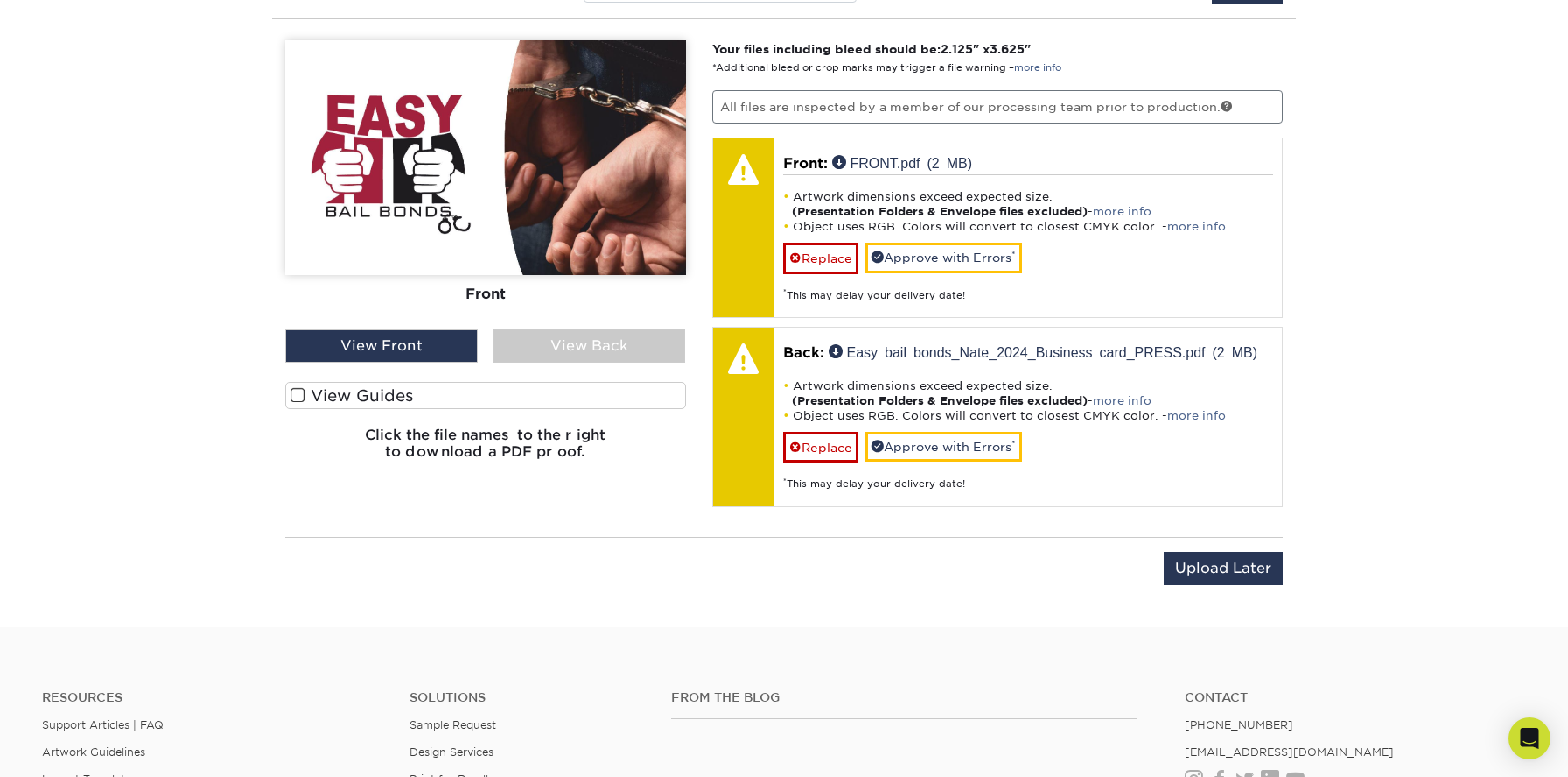
scroll to position [1119, 0]
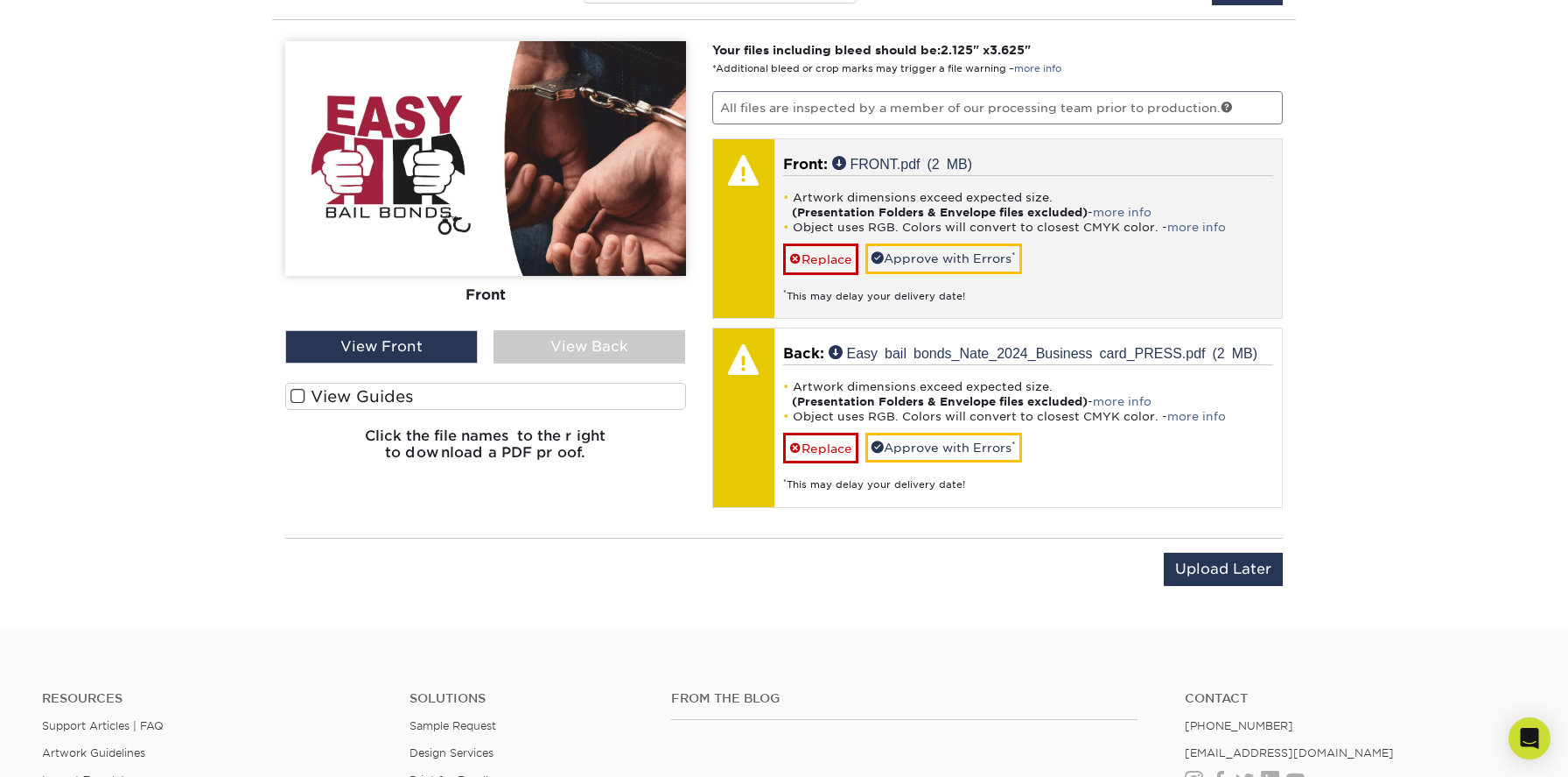
click at [756, 204] on div at bounding box center [744, 228] width 61 height 179
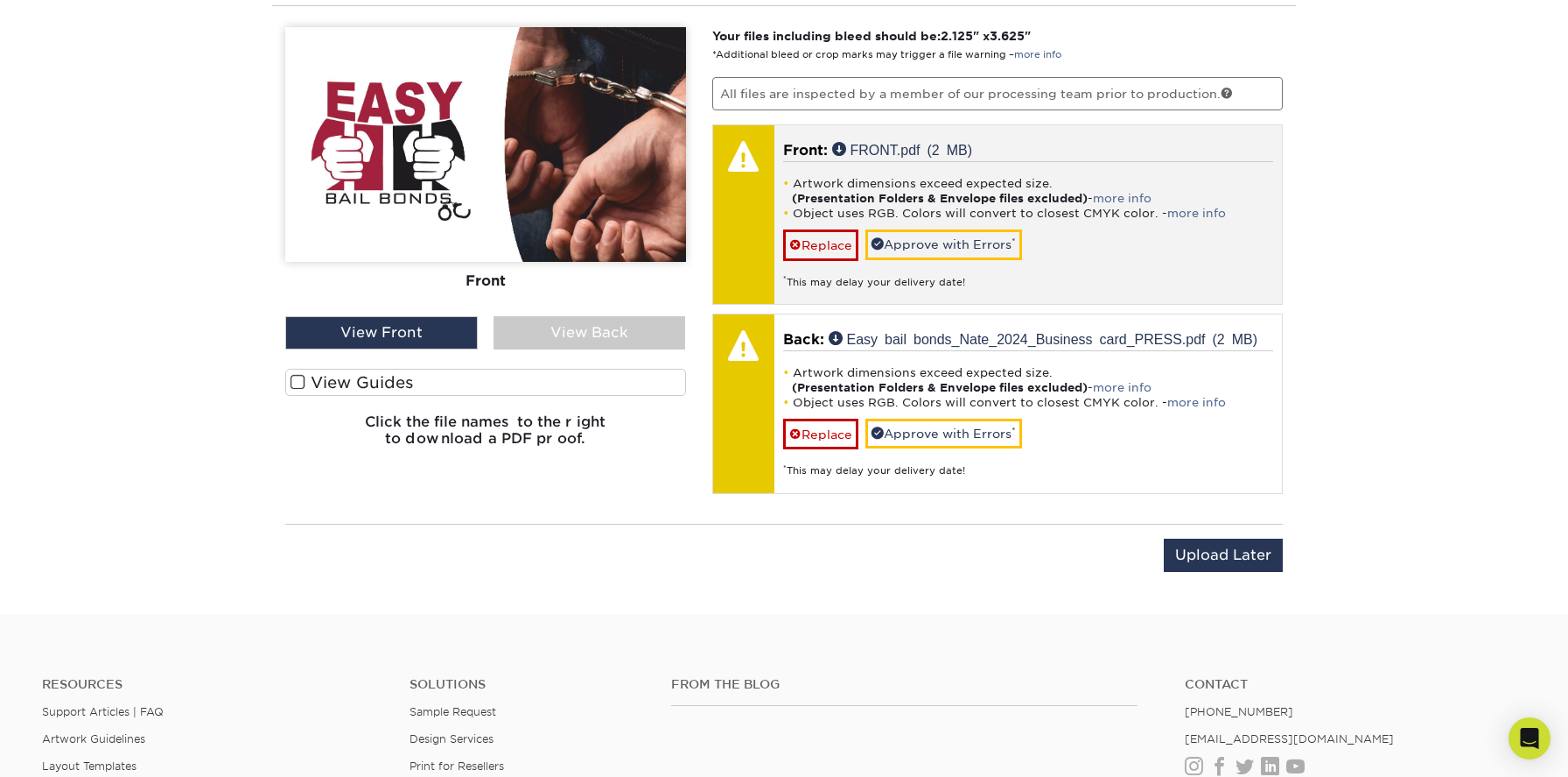
scroll to position [1139, 0]
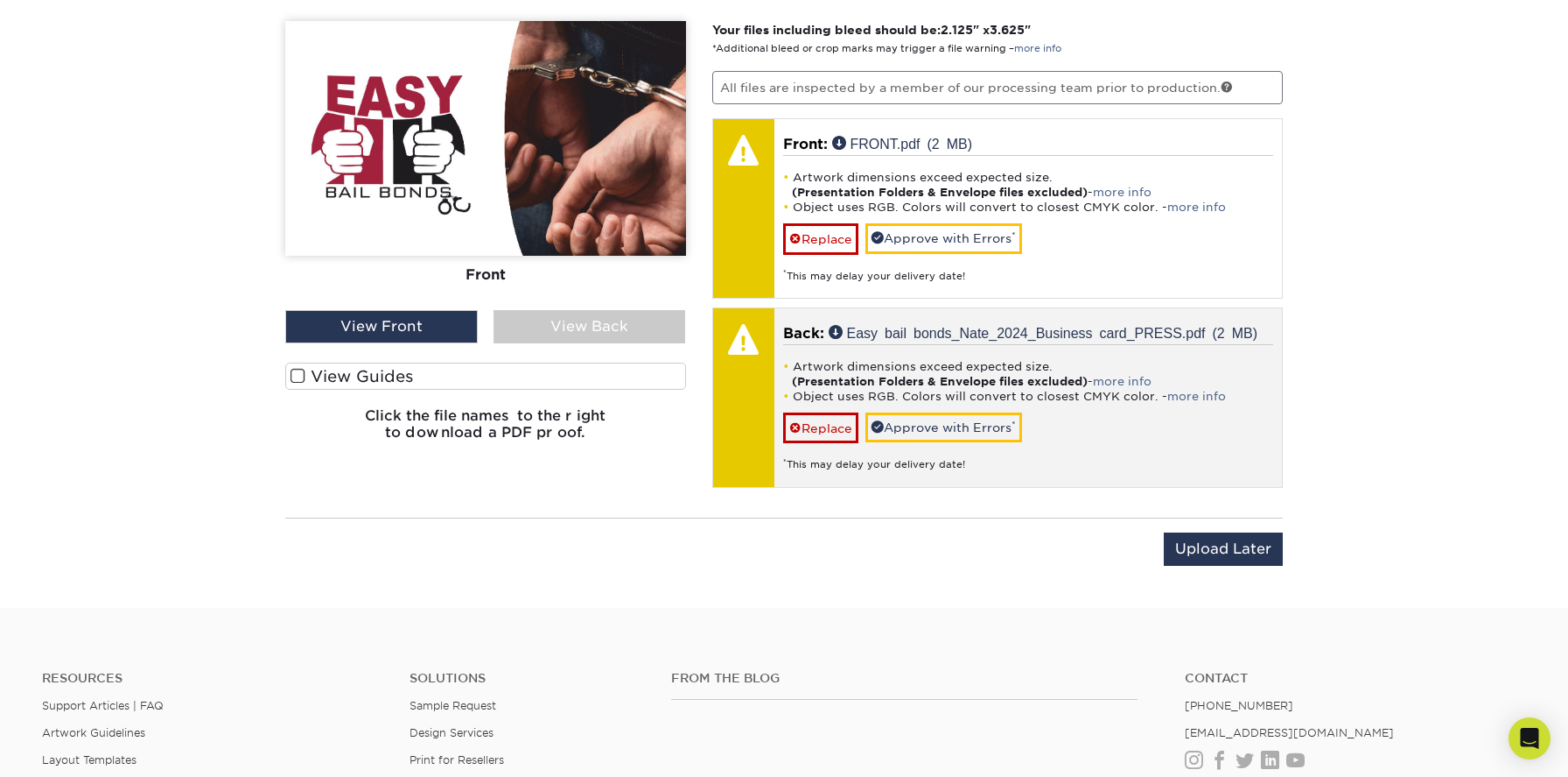
click at [1150, 418] on div "Artwork dimensions exceed expected size. (Presentation Folders & Envelope files…" at bounding box center [1028, 407] width 491 height 128
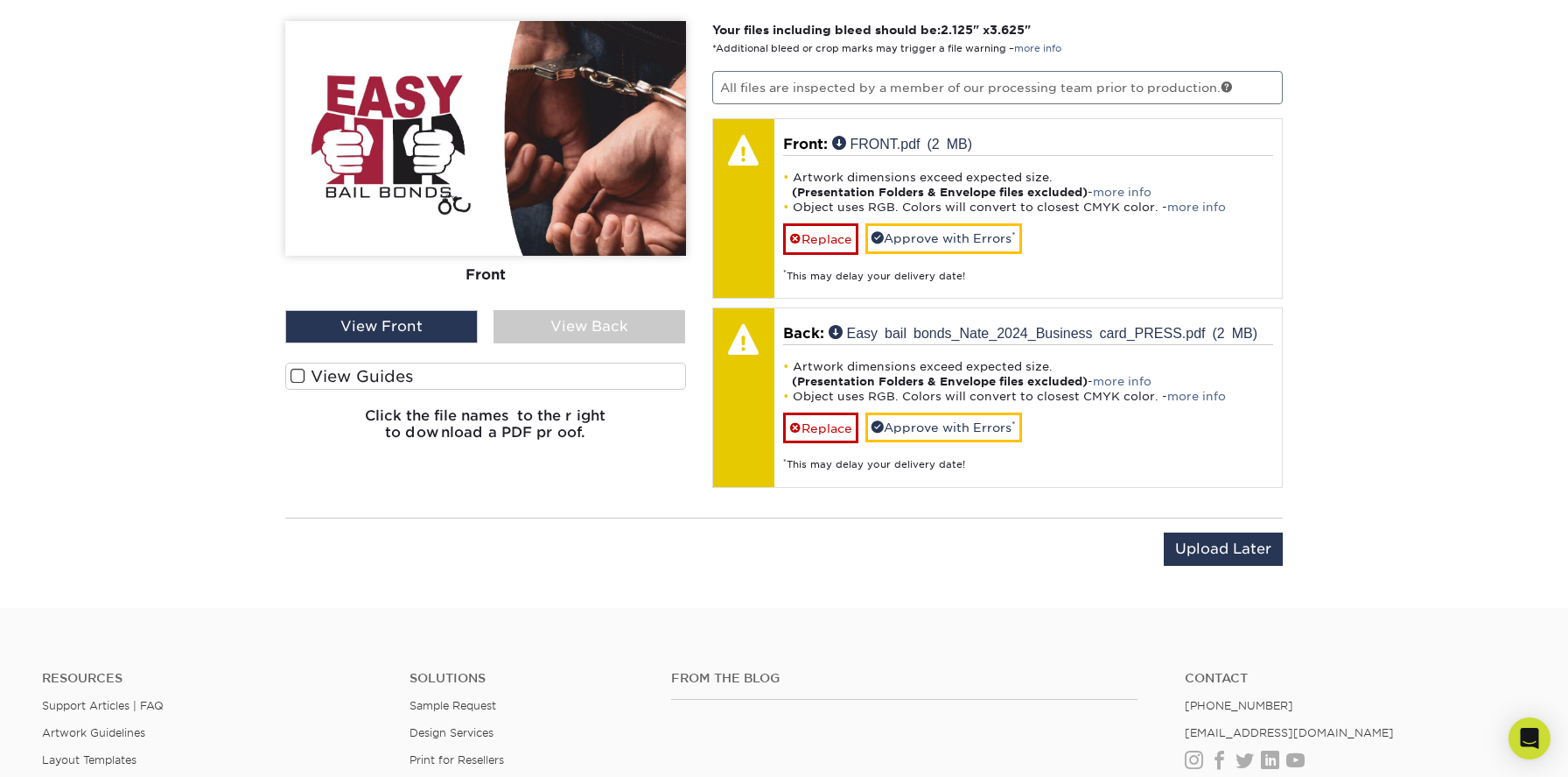
click at [552, 329] on div "View Back" at bounding box center [589, 327] width 193 height 34
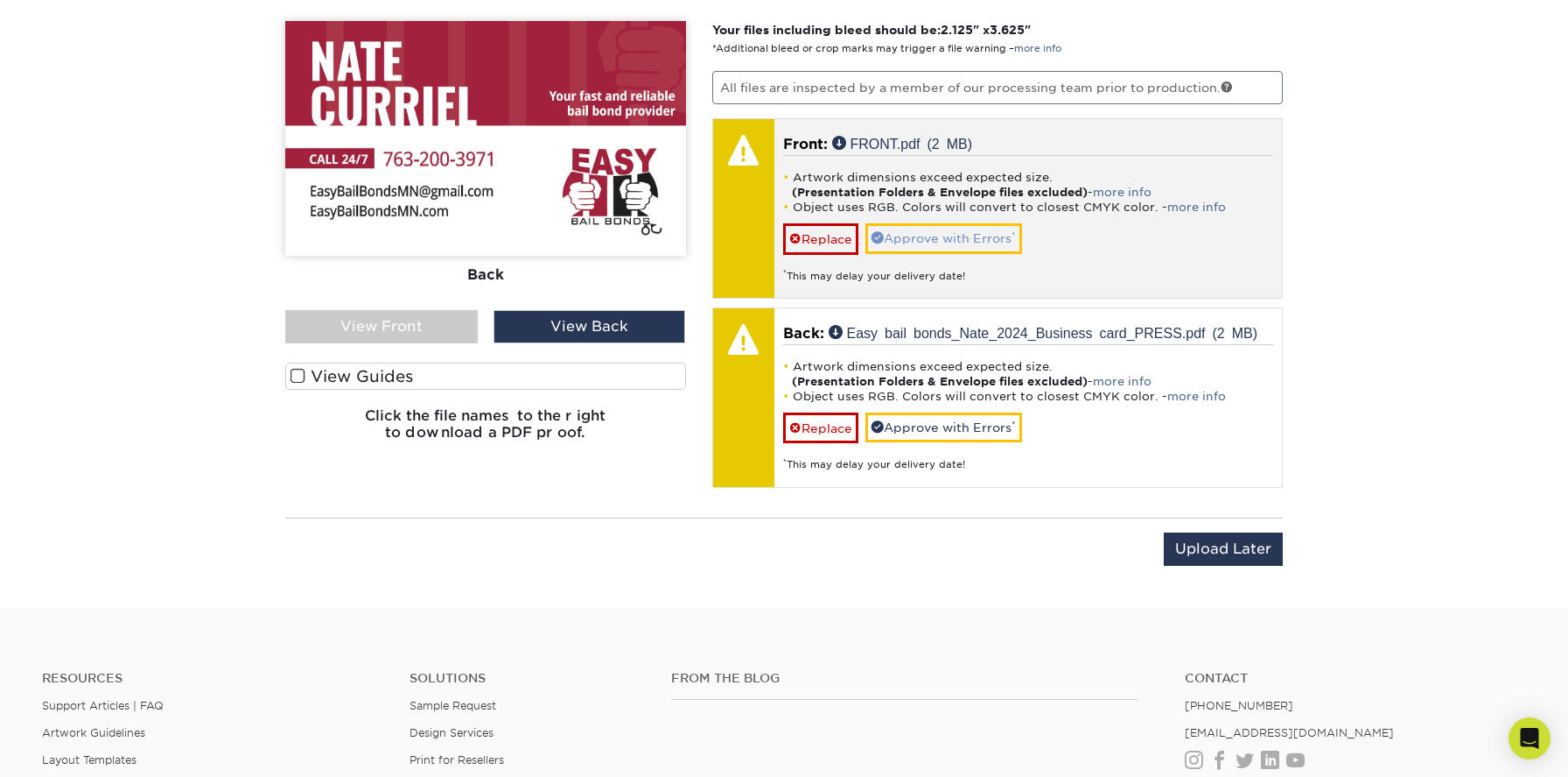
click at [954, 242] on link "Approve with Errors *" at bounding box center [943, 239] width 156 height 30
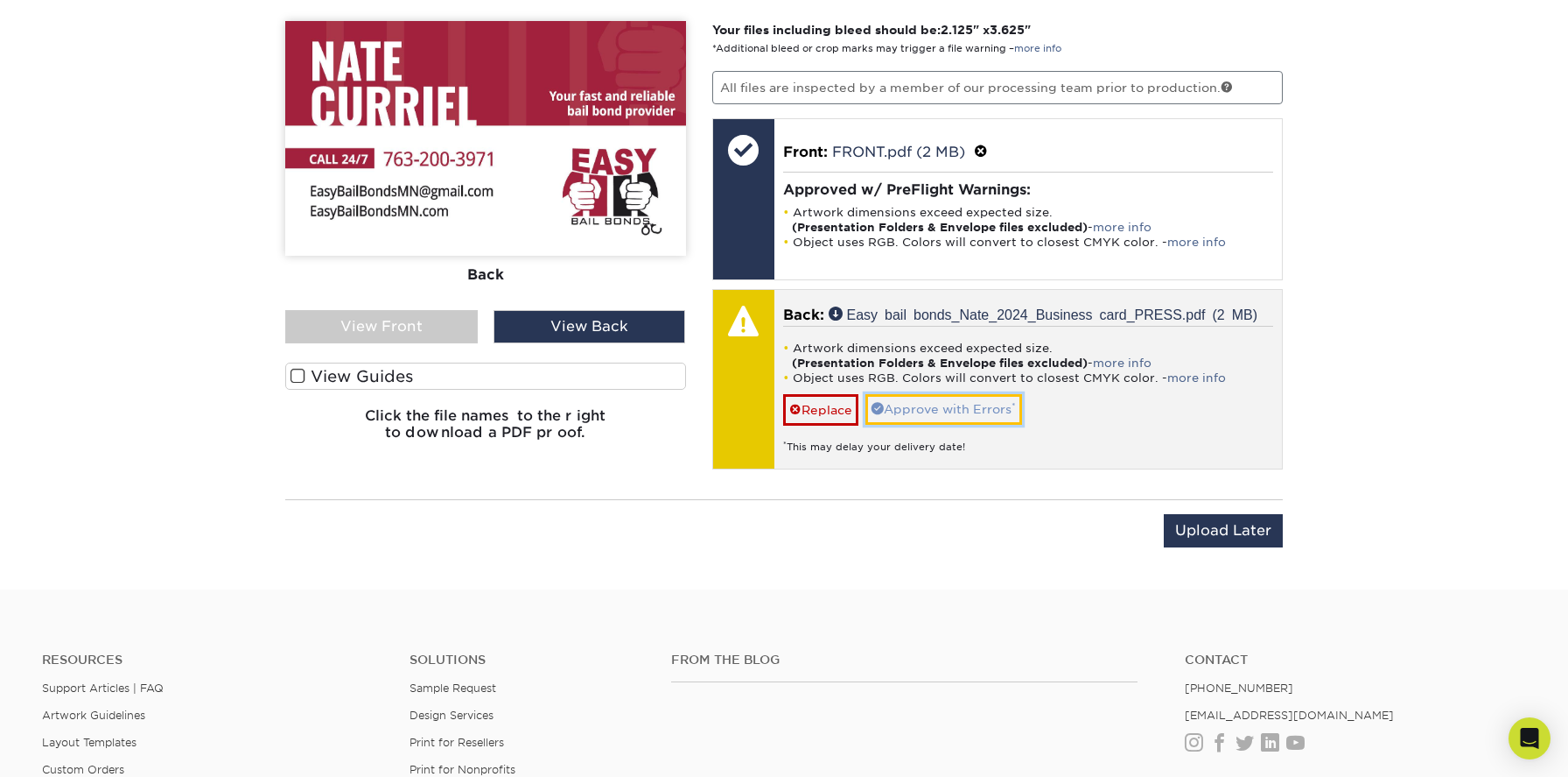
click at [963, 396] on link "Approve with Errors *" at bounding box center [943, 409] width 156 height 30
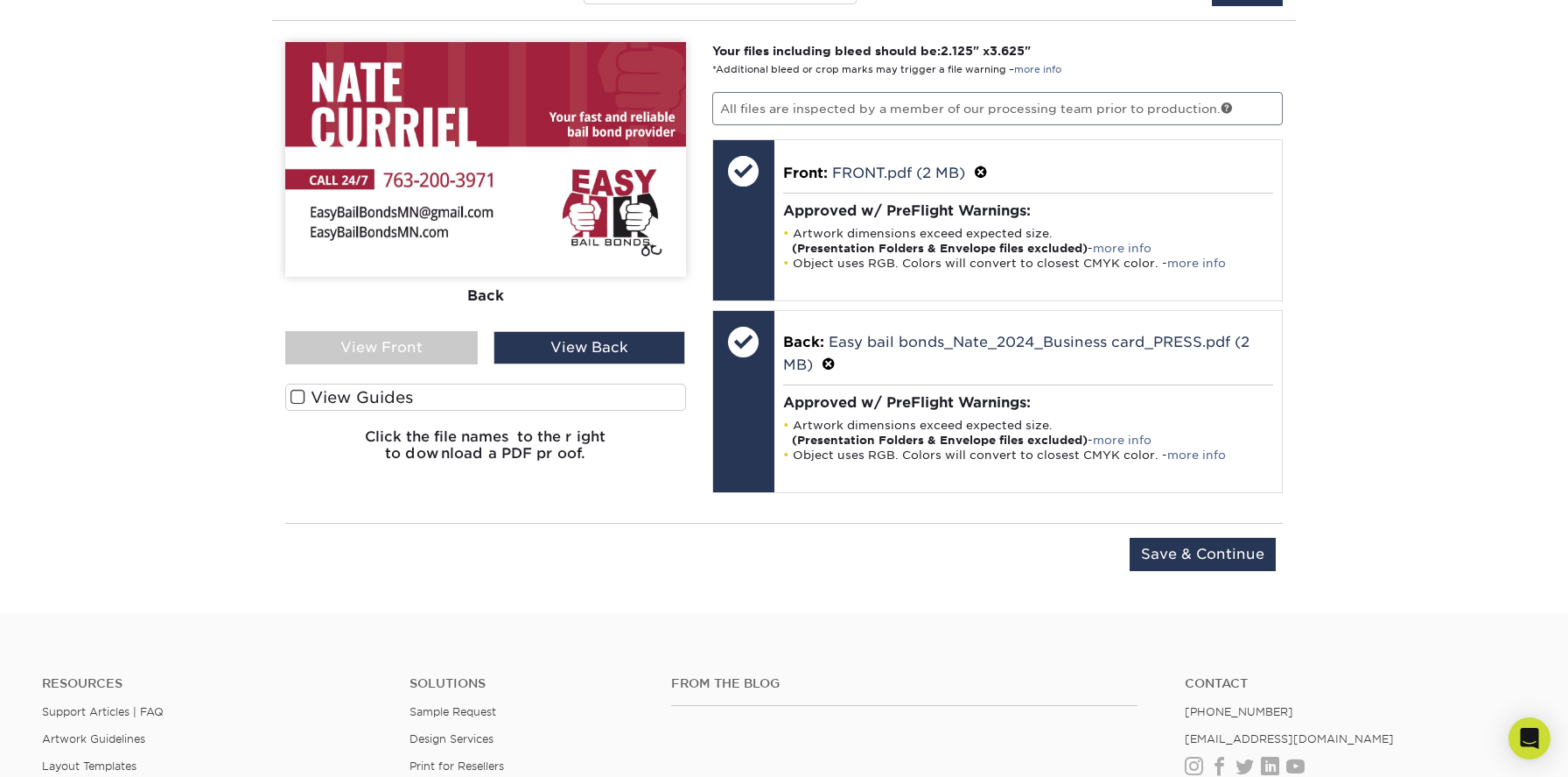
scroll to position [1116, 0]
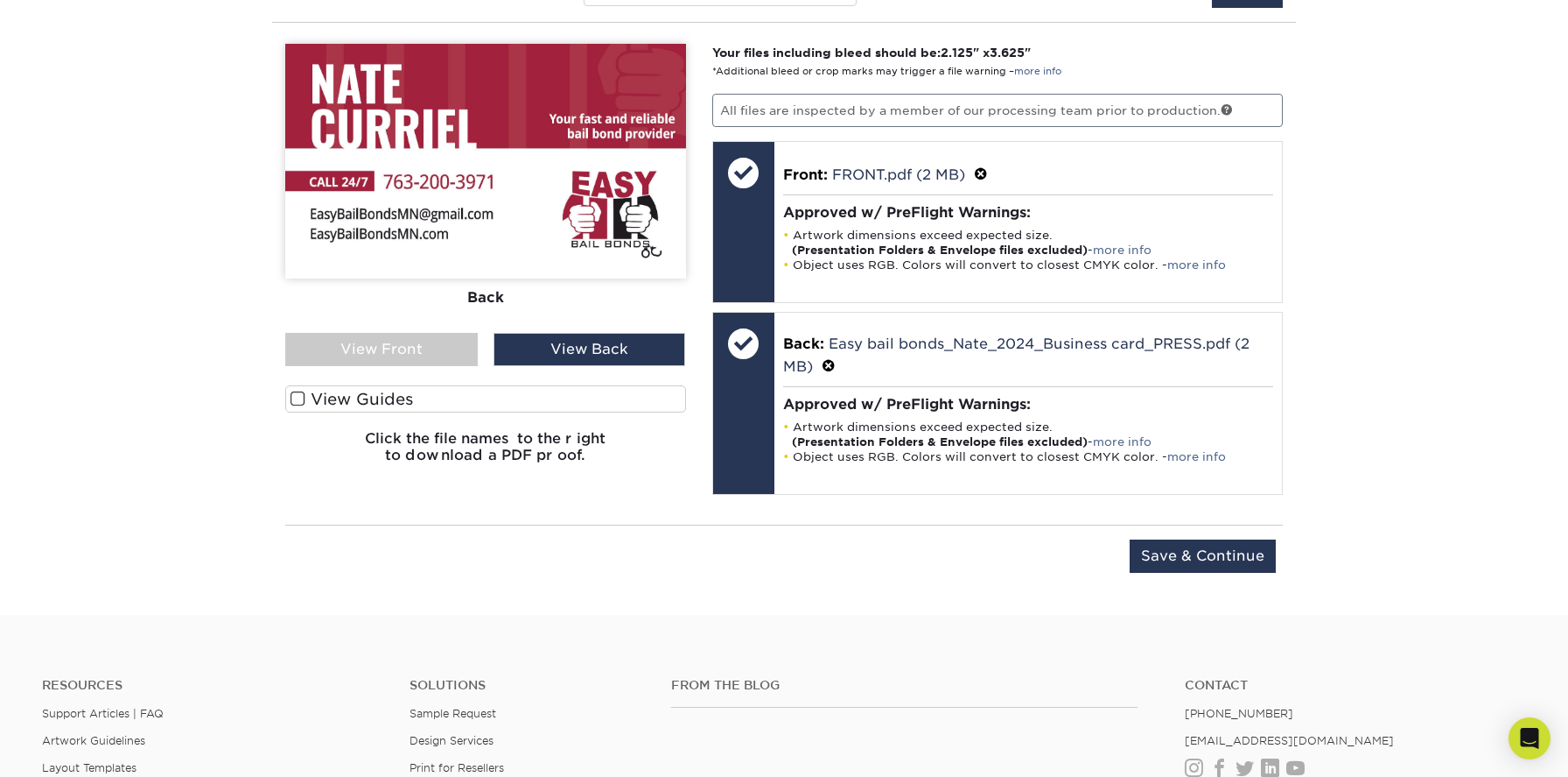
click at [381, 363] on div "View Front" at bounding box center [381, 349] width 193 height 34
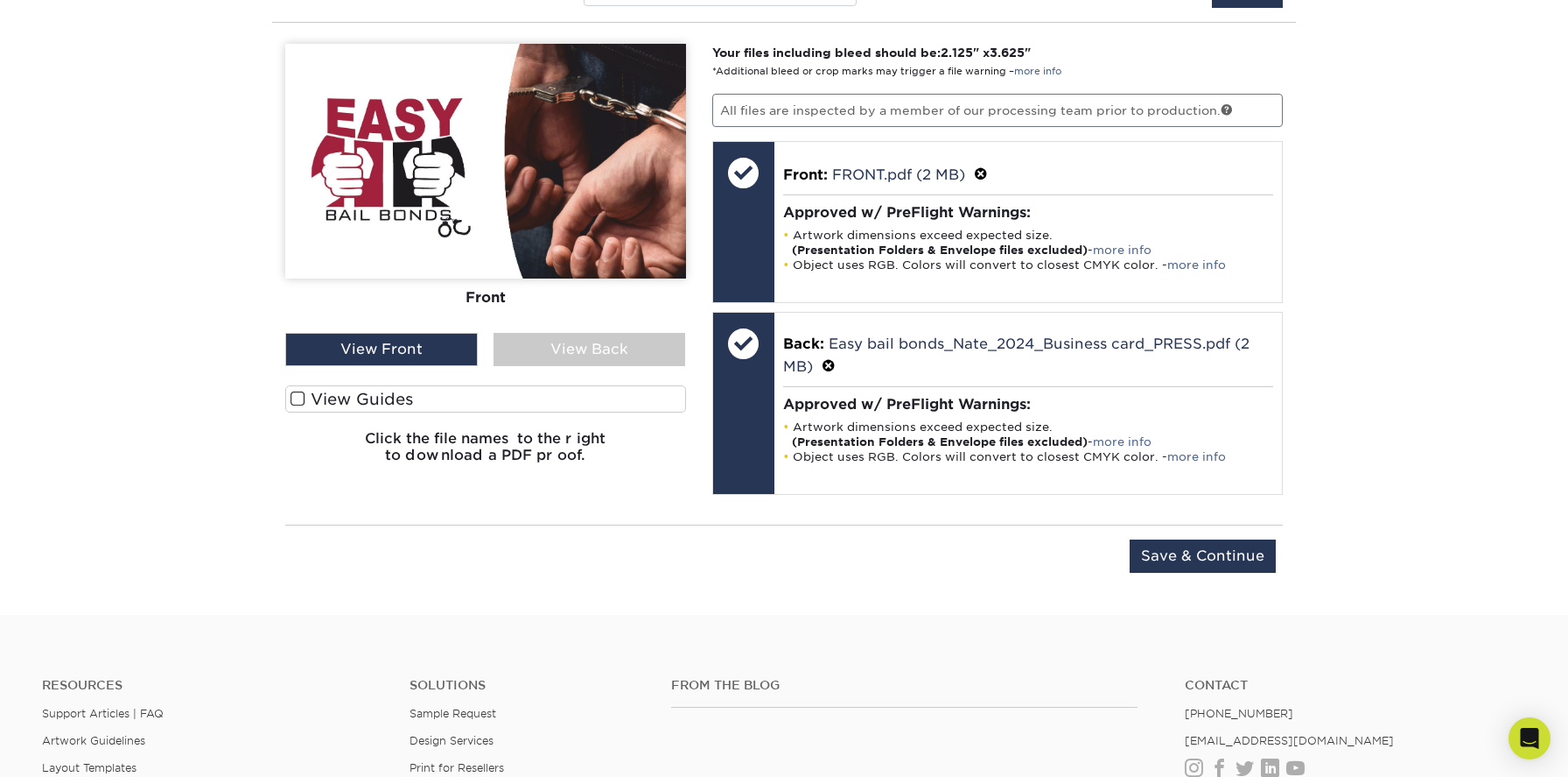
click at [591, 350] on div "View Back" at bounding box center [589, 349] width 193 height 34
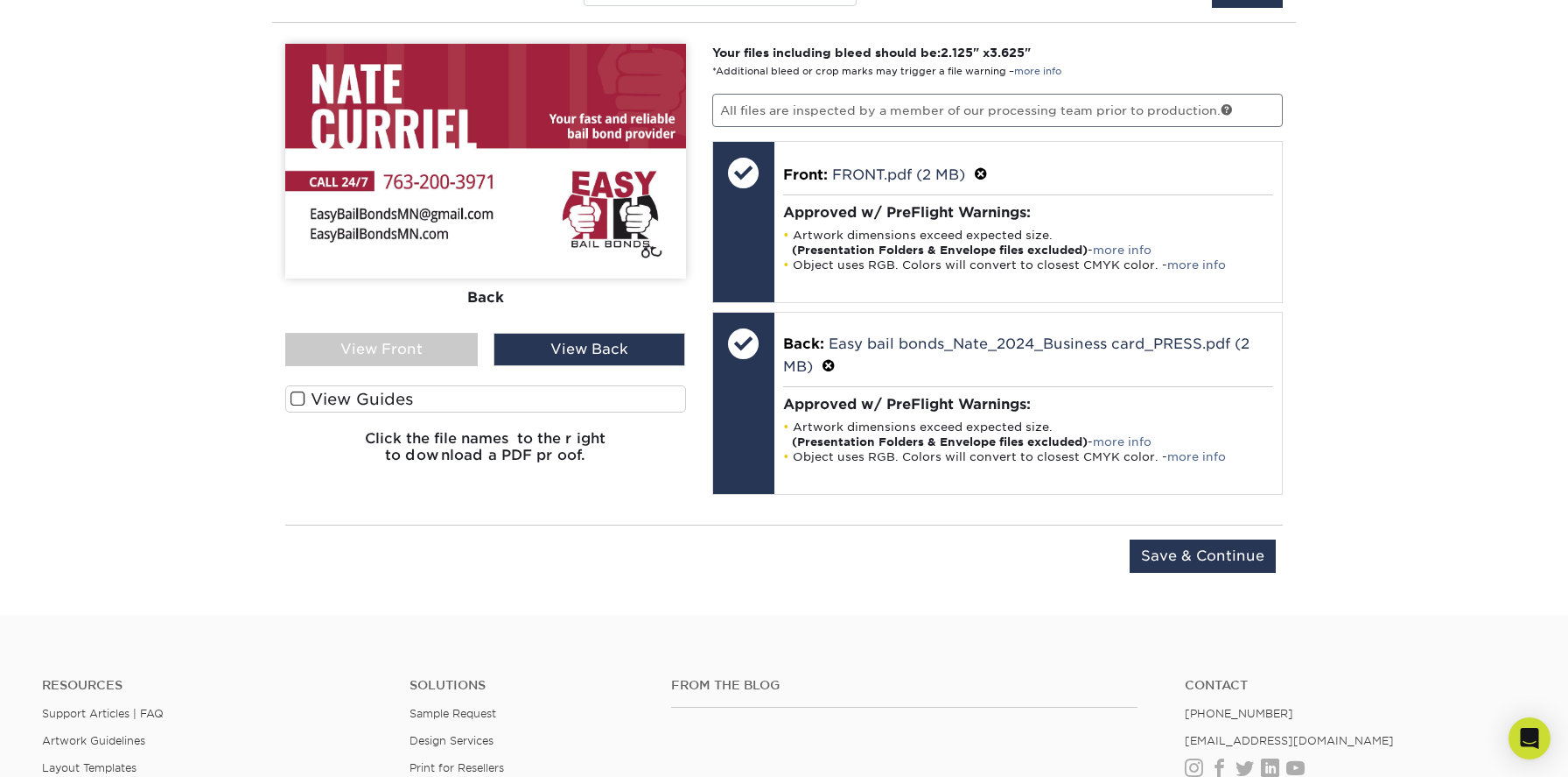
click at [293, 402] on span at bounding box center [298, 399] width 15 height 17
click at [0, 0] on input "View Guides" at bounding box center [0, 0] width 0 height 0
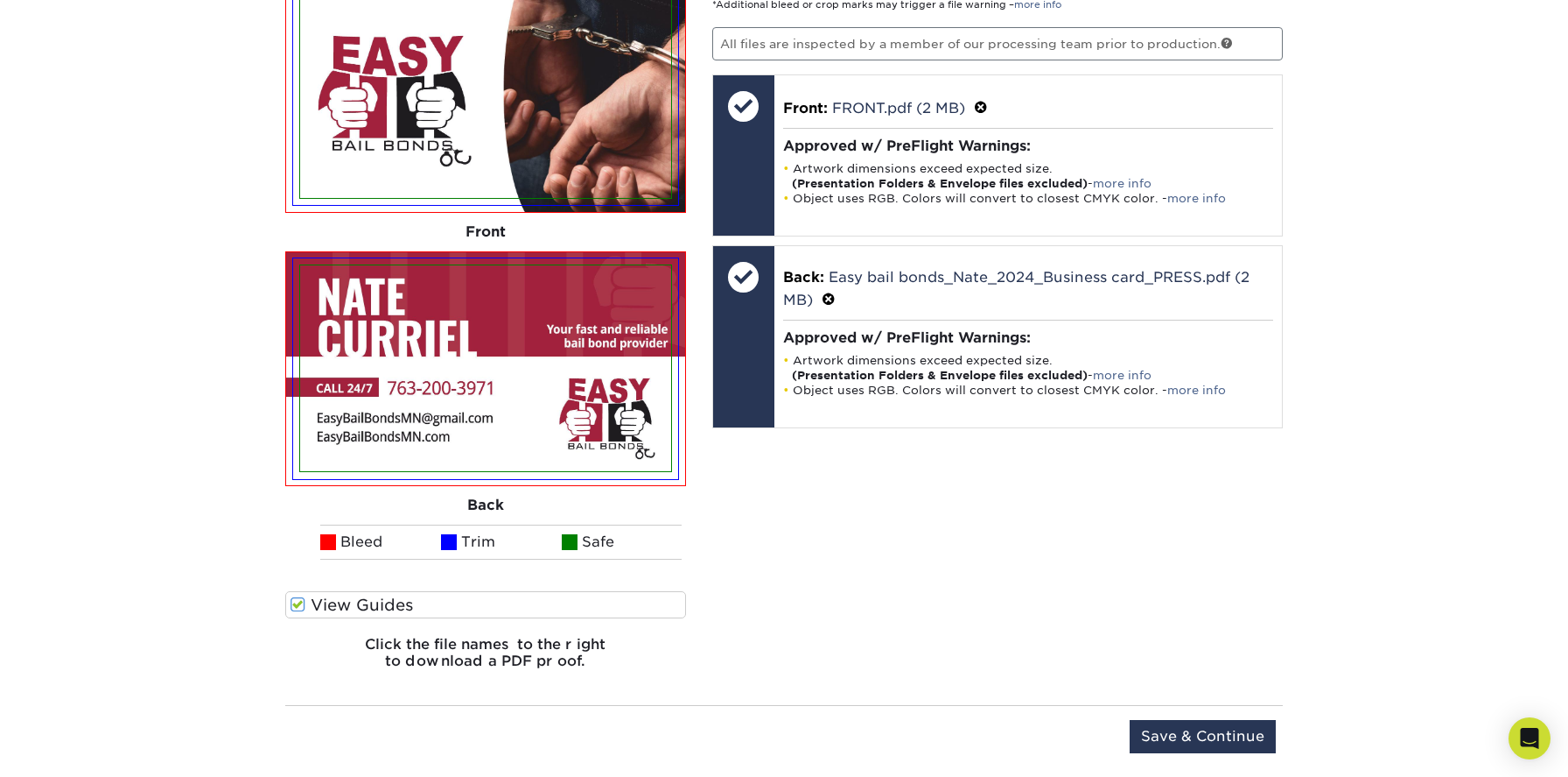
scroll to position [1189, 0]
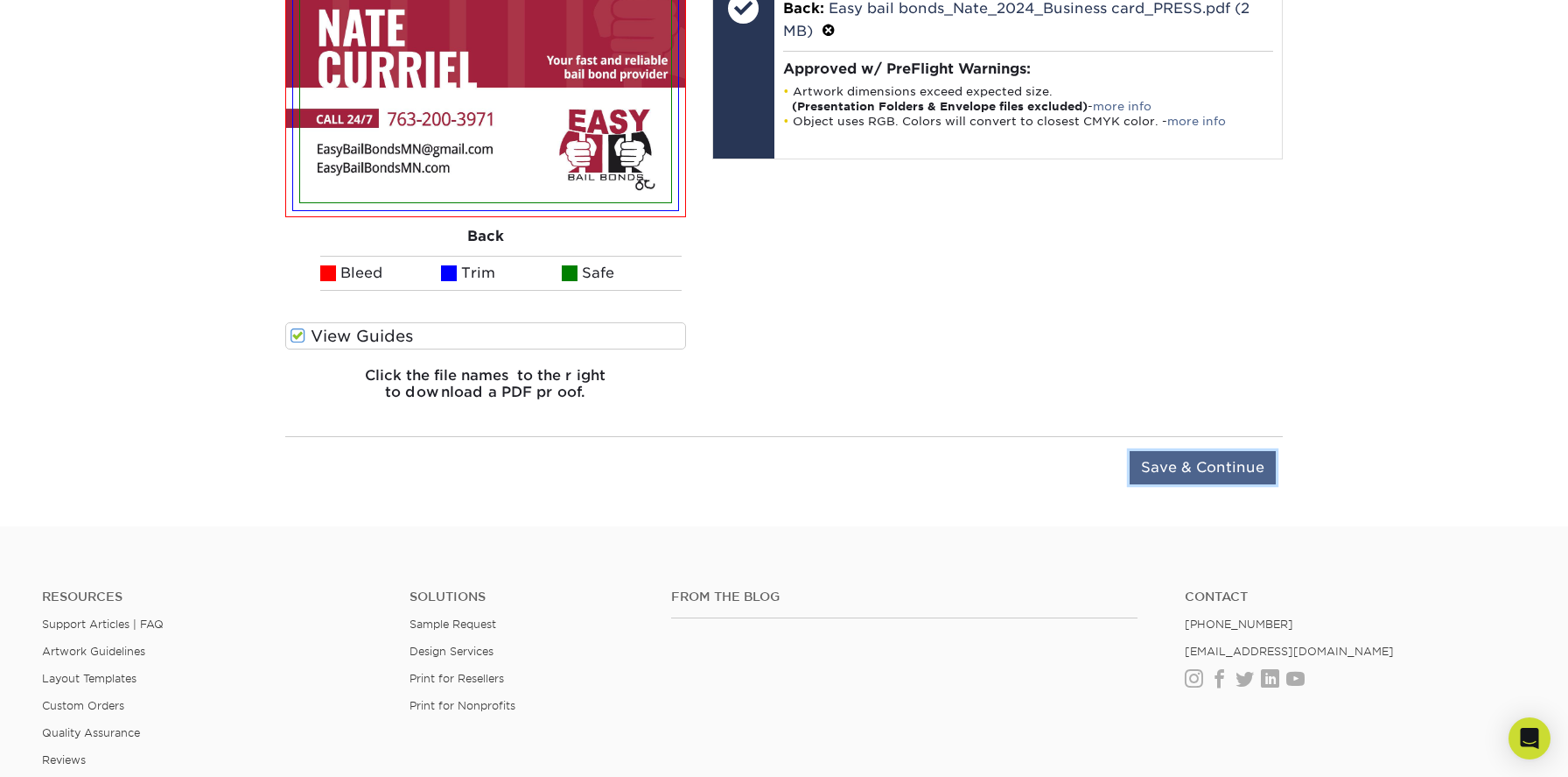
click at [1208, 457] on input "Save & Continue" at bounding box center [1202, 468] width 146 height 34
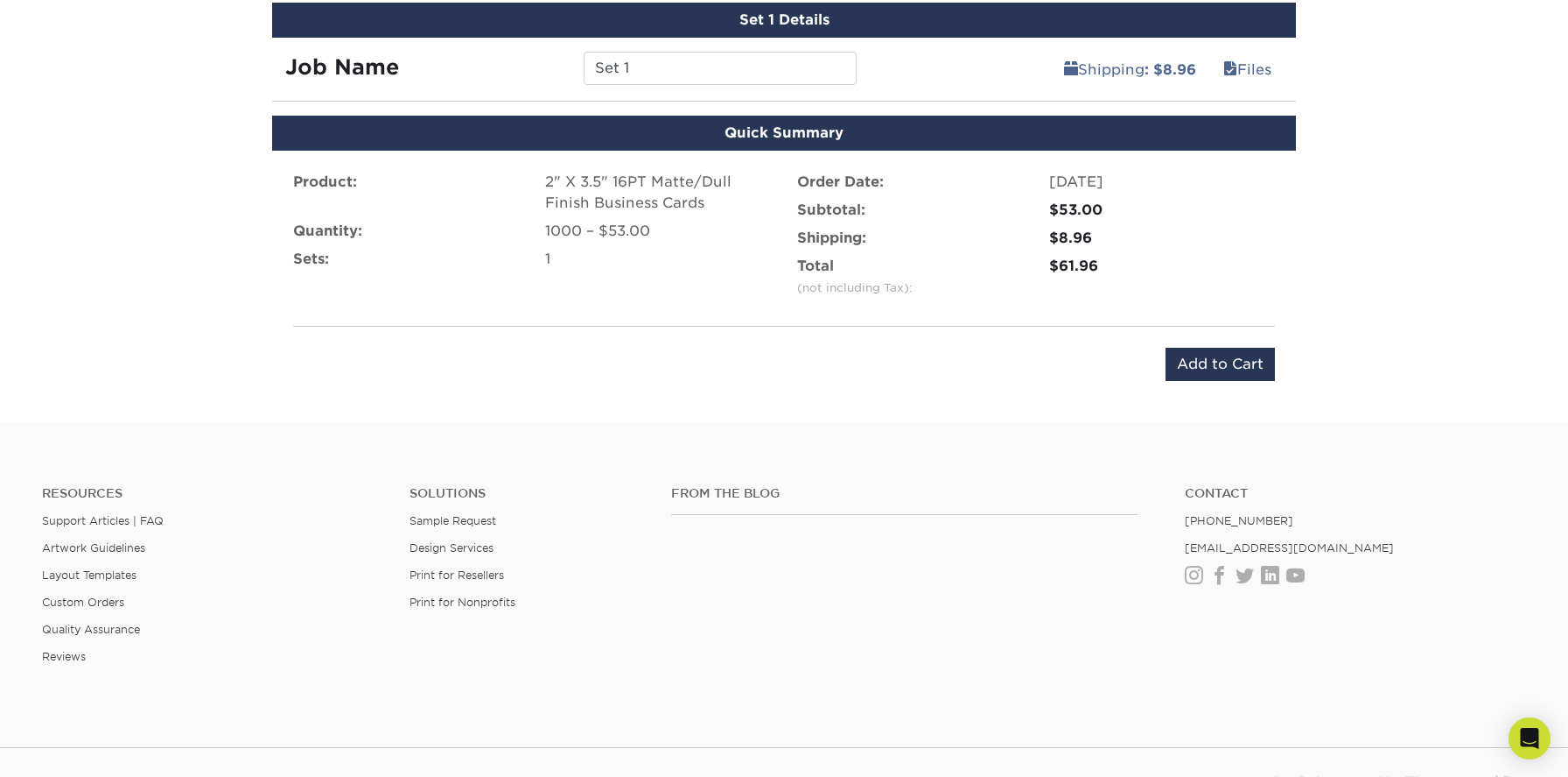
scroll to position [1041, 0]
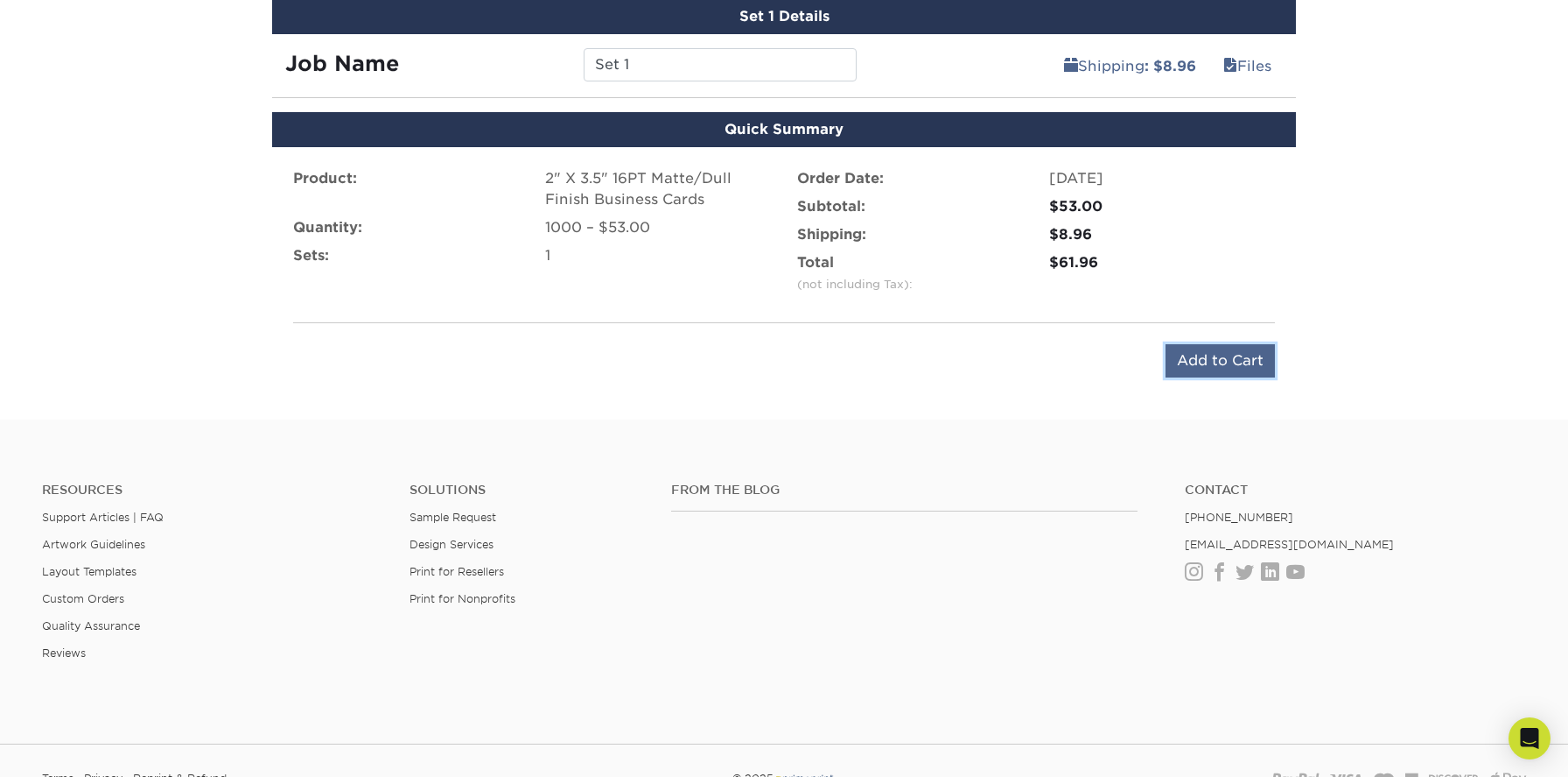
click at [1200, 356] on input "Add to Cart" at bounding box center [1220, 361] width 109 height 34
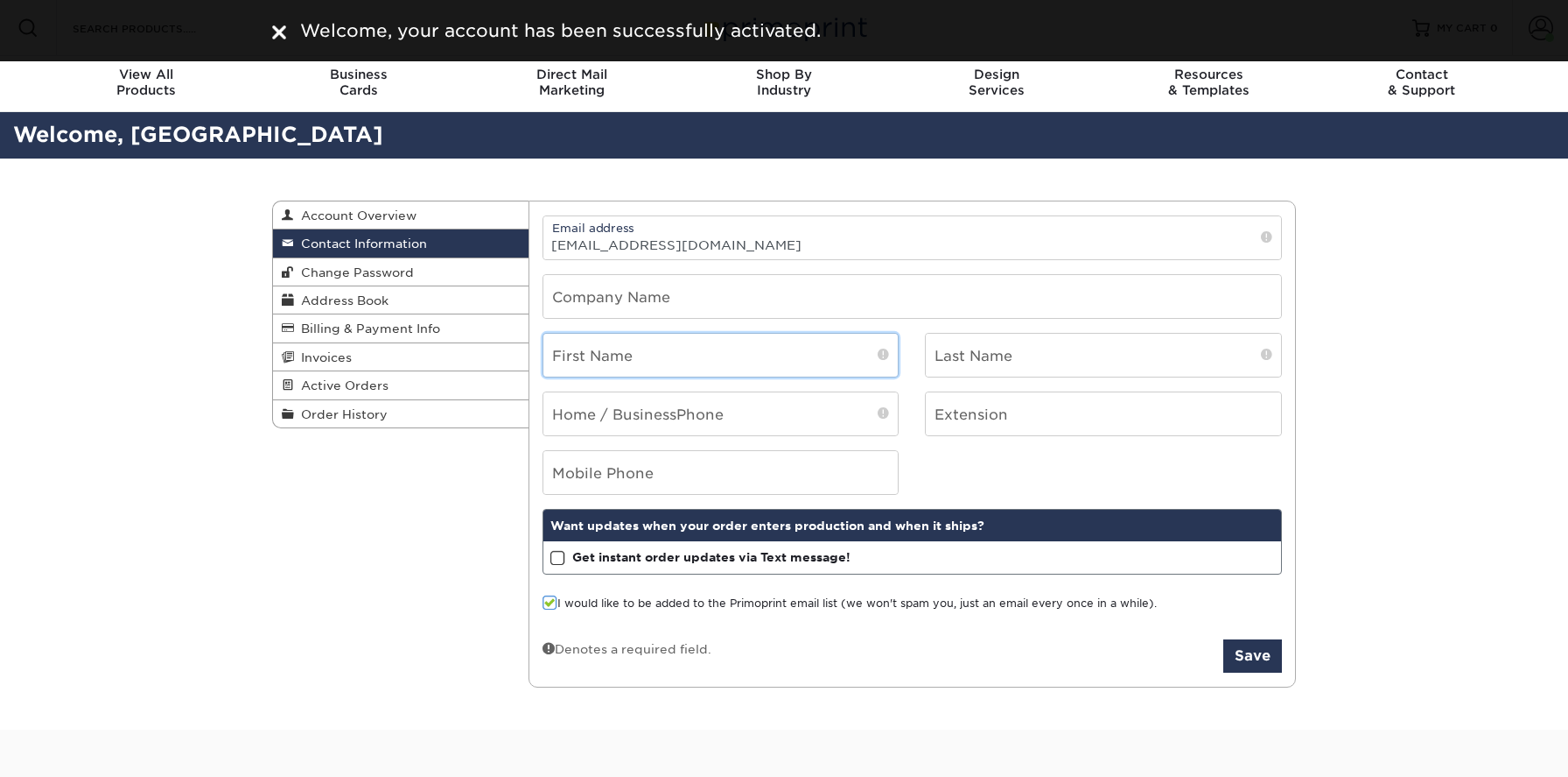
click at [765, 372] on input "text" at bounding box center [722, 355] width 356 height 43
type input "Hailee"
click at [1055, 342] on input "text" at bounding box center [1103, 355] width 356 height 43
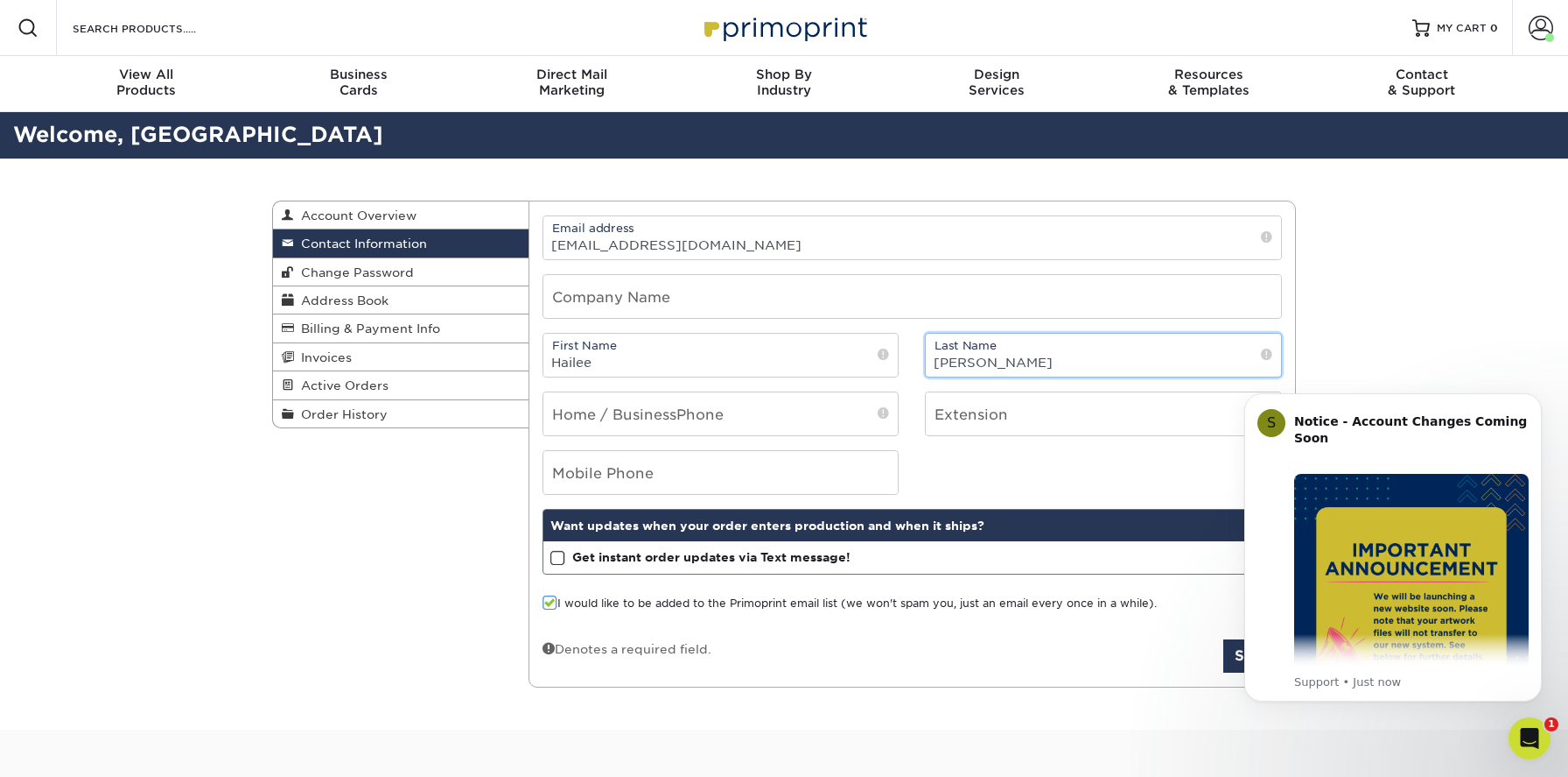
type input "Woida"
click at [652, 411] on input "tel" at bounding box center [722, 414] width 356 height 43
type input "3202700722"
click at [1039, 493] on div "Mobile Phone" at bounding box center [912, 472] width 766 height 45
click at [787, 295] on input "text" at bounding box center [912, 296] width 738 height 43
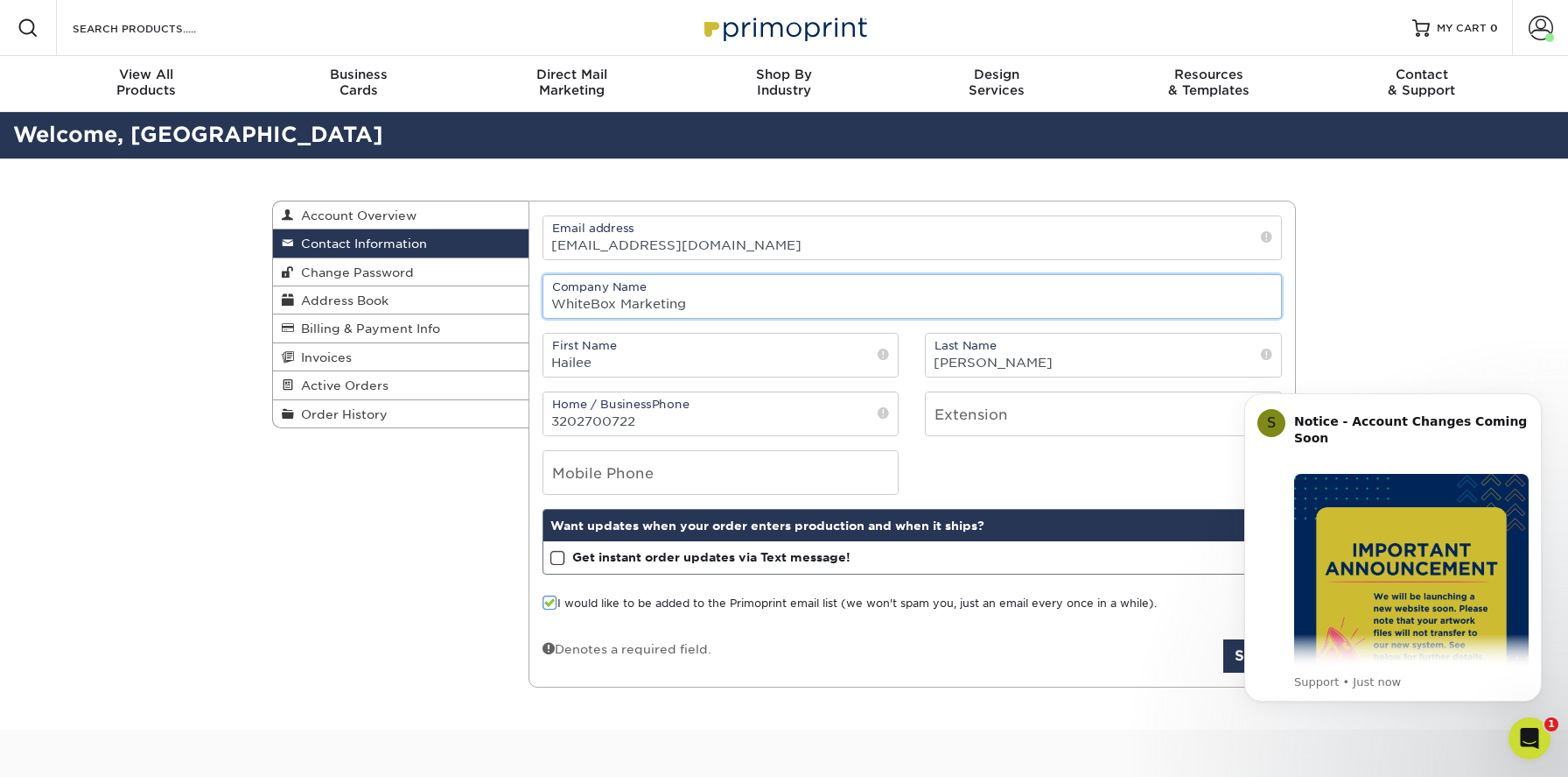
type input "WhiteBox Marketing"
click at [1229, 653] on body "S Notice - Account Changes Coming Soon ​ Past Order Files Will Not Transfer: Wh…" at bounding box center [1393, 548] width 336 height 348
click at [1226, 668] on body "S Notice - Account Changes Coming Soon ​ Past Order Files Will Not Transfer: Wh…" at bounding box center [1393, 548] width 336 height 348
click at [1403, 340] on div "Contact Information Account Overview Contact Information Change Password Addres…" at bounding box center [784, 444] width 1568 height 572
click at [1545, 399] on button "Dismiss notification" at bounding box center [1536, 398] width 22 height 22
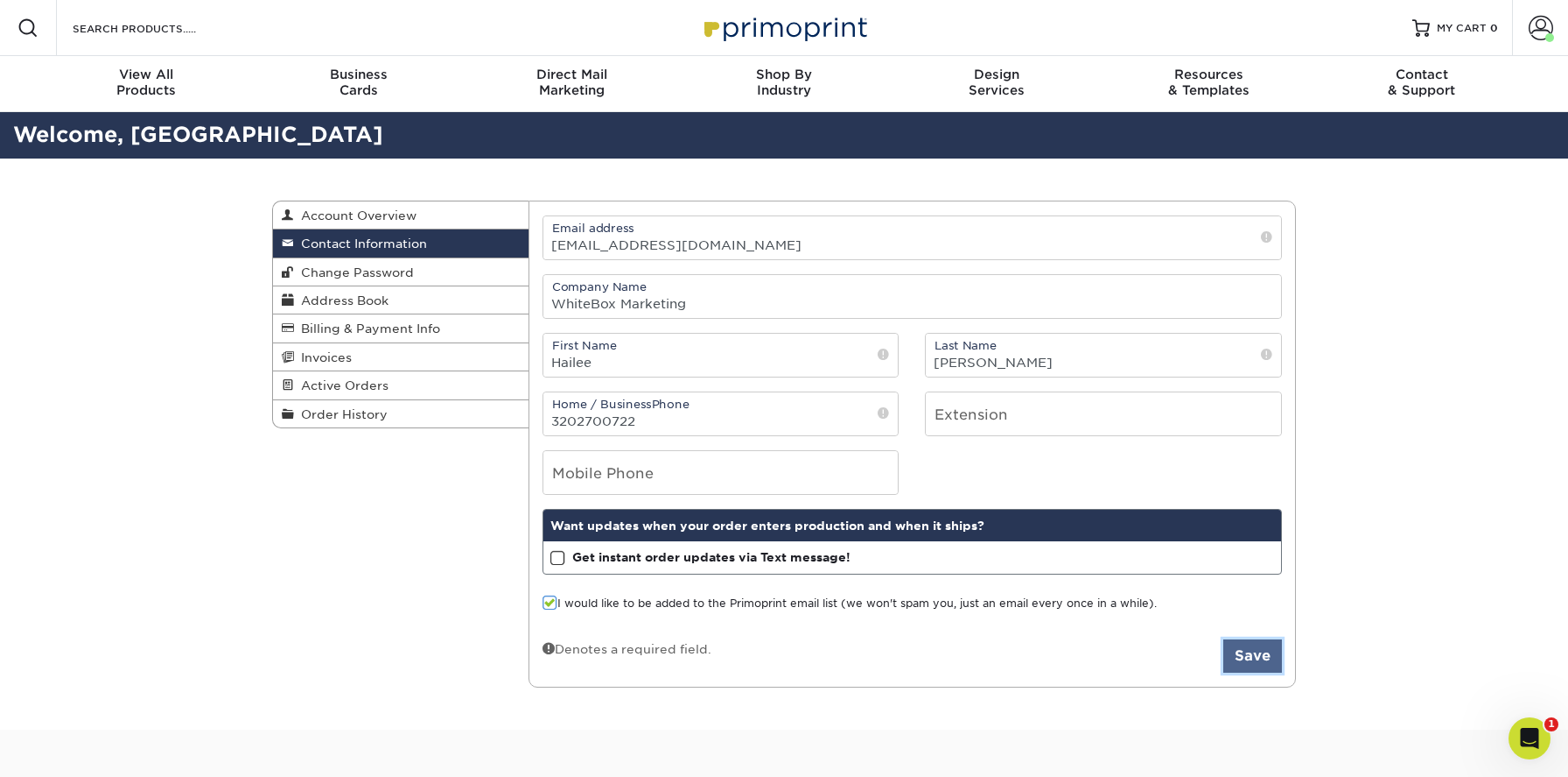
click at [1250, 659] on button "Save" at bounding box center [1252, 656] width 59 height 34
click at [1266, 651] on button "Save" at bounding box center [1252, 656] width 59 height 34
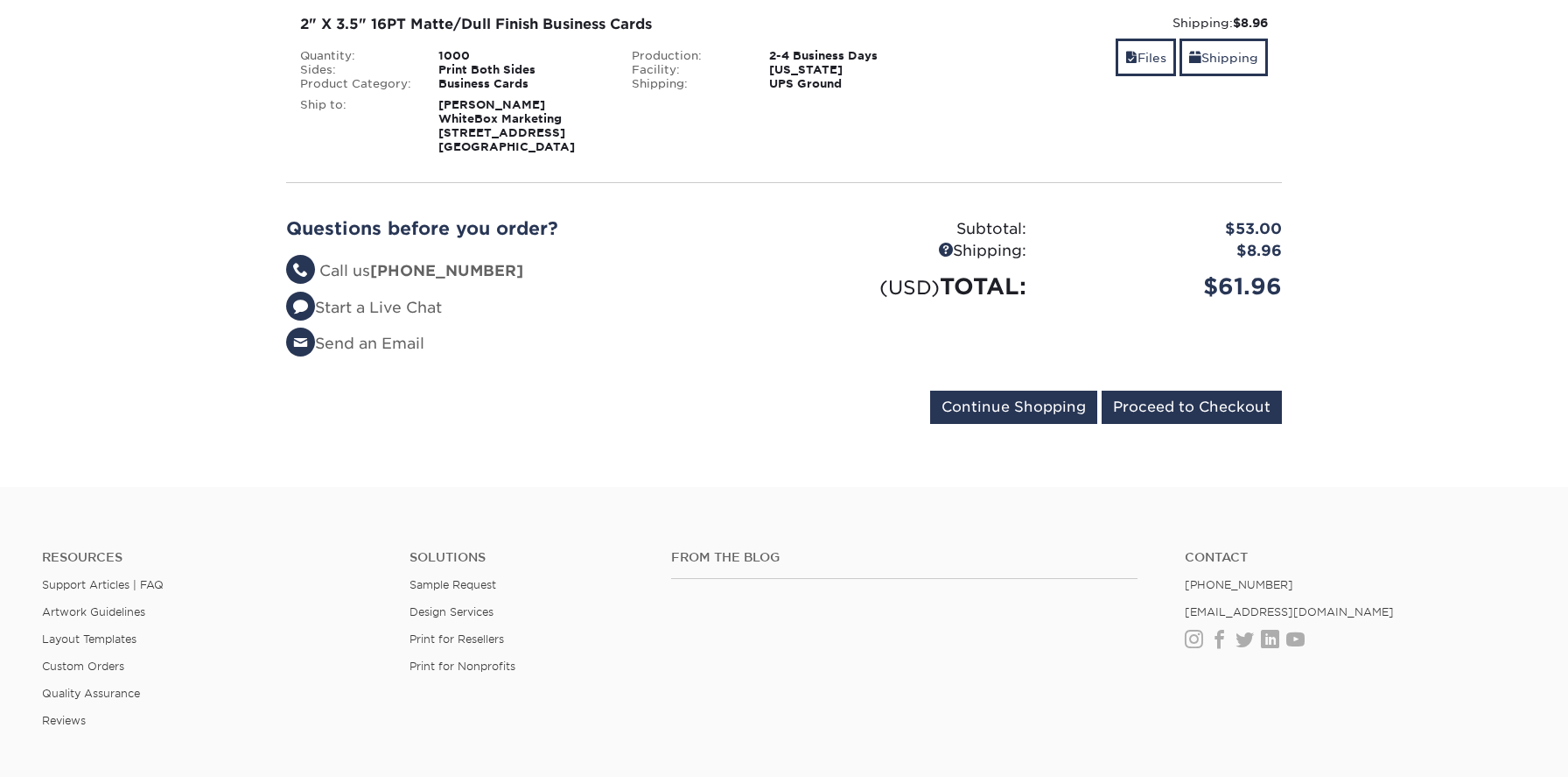
scroll to position [309, 0]
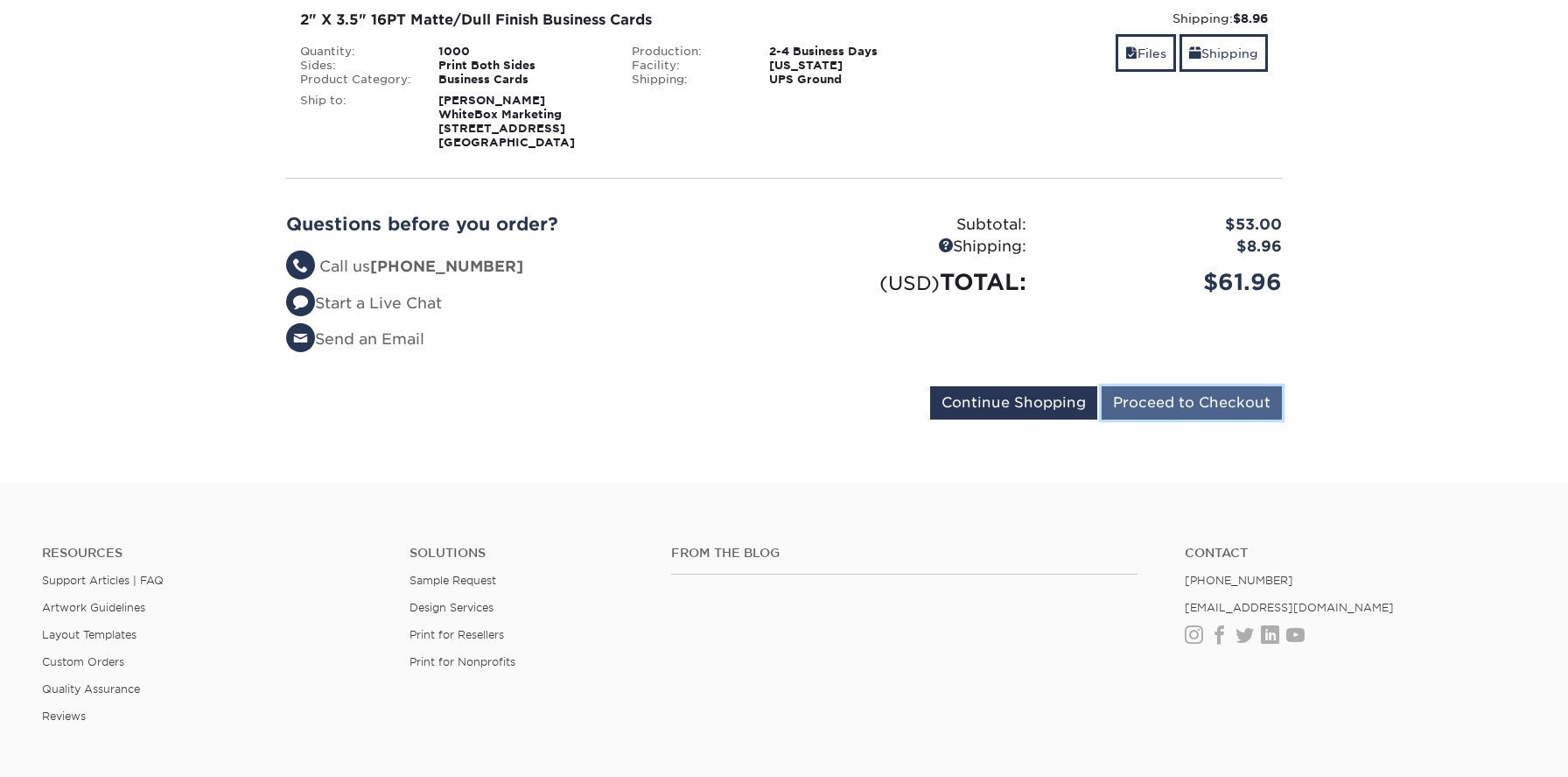
click at [1185, 396] on input "Proceed to Checkout" at bounding box center [1192, 402] width 181 height 34
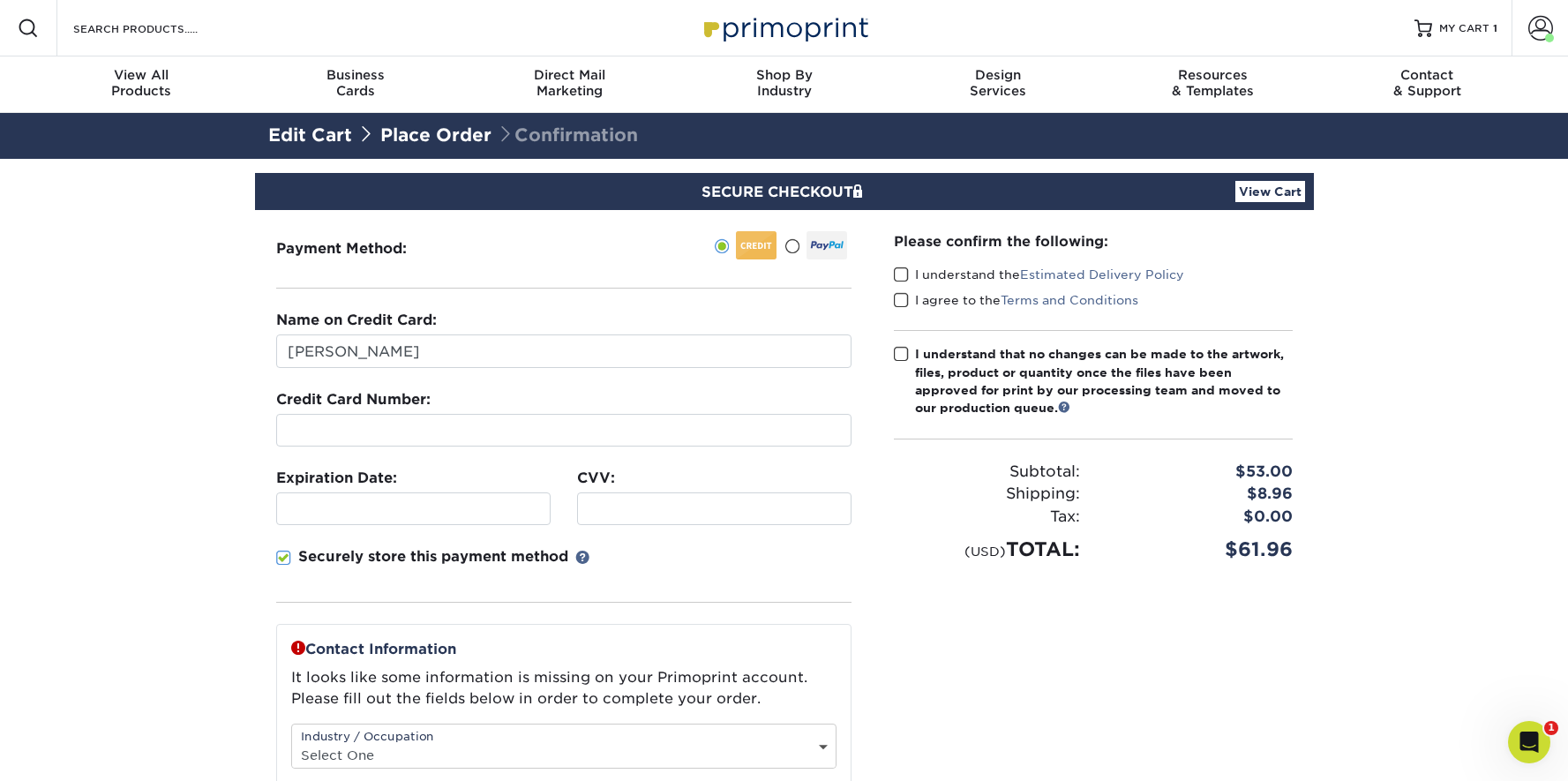
click at [685, 567] on div "Securely store this payment method" at bounding box center [563, 574] width 576 height 56
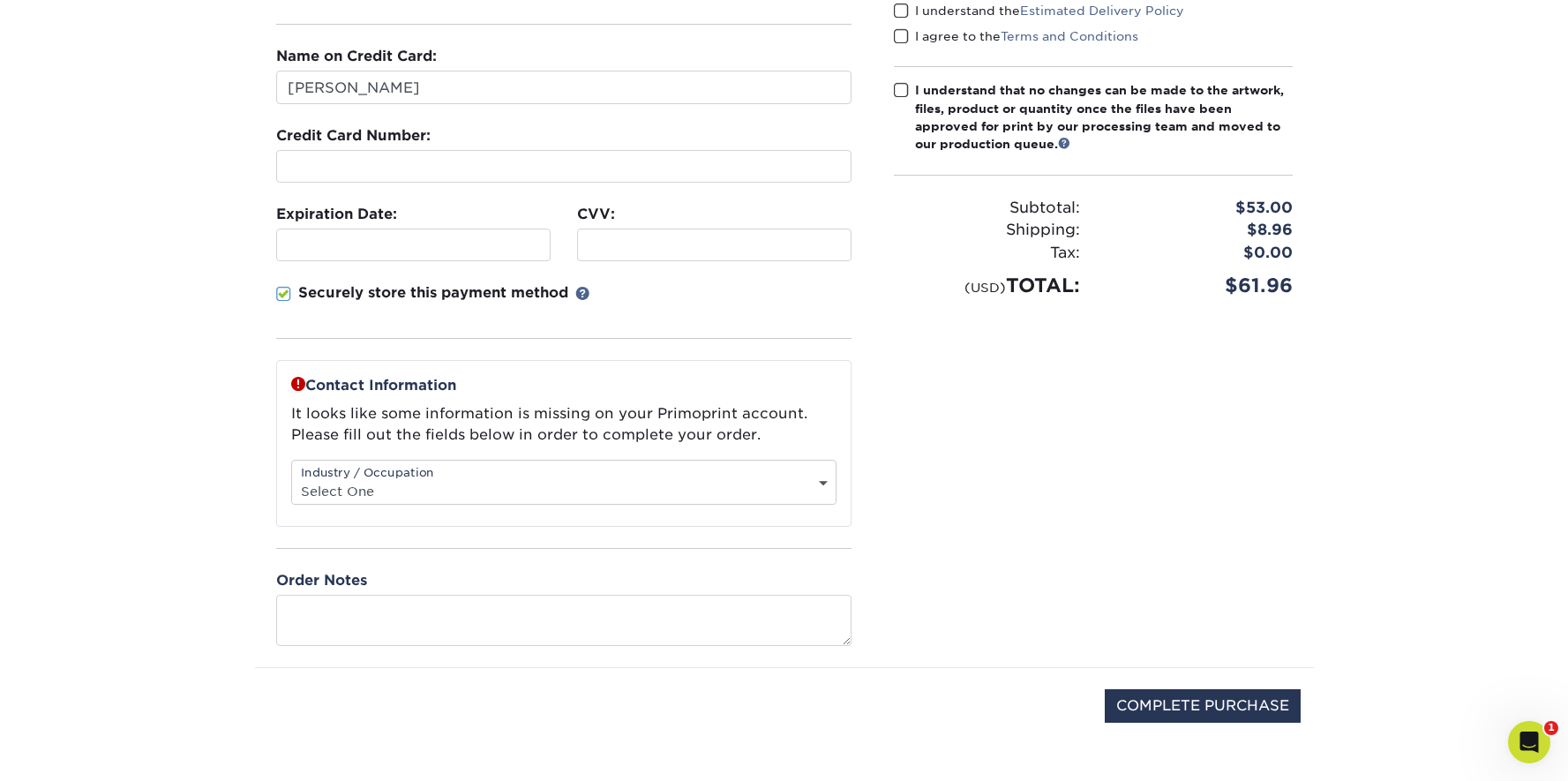
scroll to position [265, 0]
click at [589, 488] on select "Select One Administrative Executive Human Resources Construction Education Ente…" at bounding box center [563, 489] width 544 height 25
select select "17"
click at [292, 477] on select "Select One Administrative Executive Human Resources Construction Education Ente…" at bounding box center [563, 489] width 544 height 25
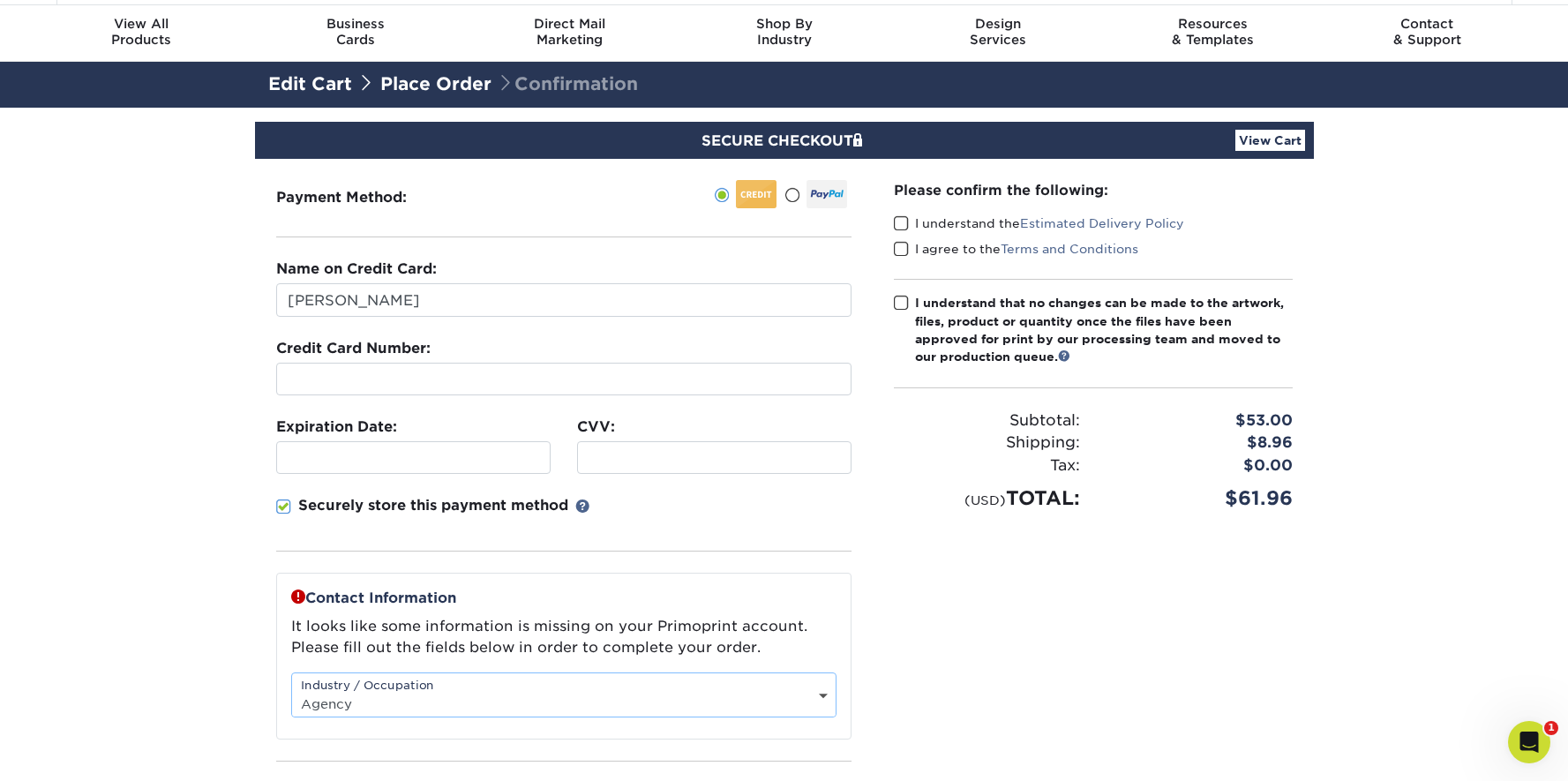
scroll to position [45, 0]
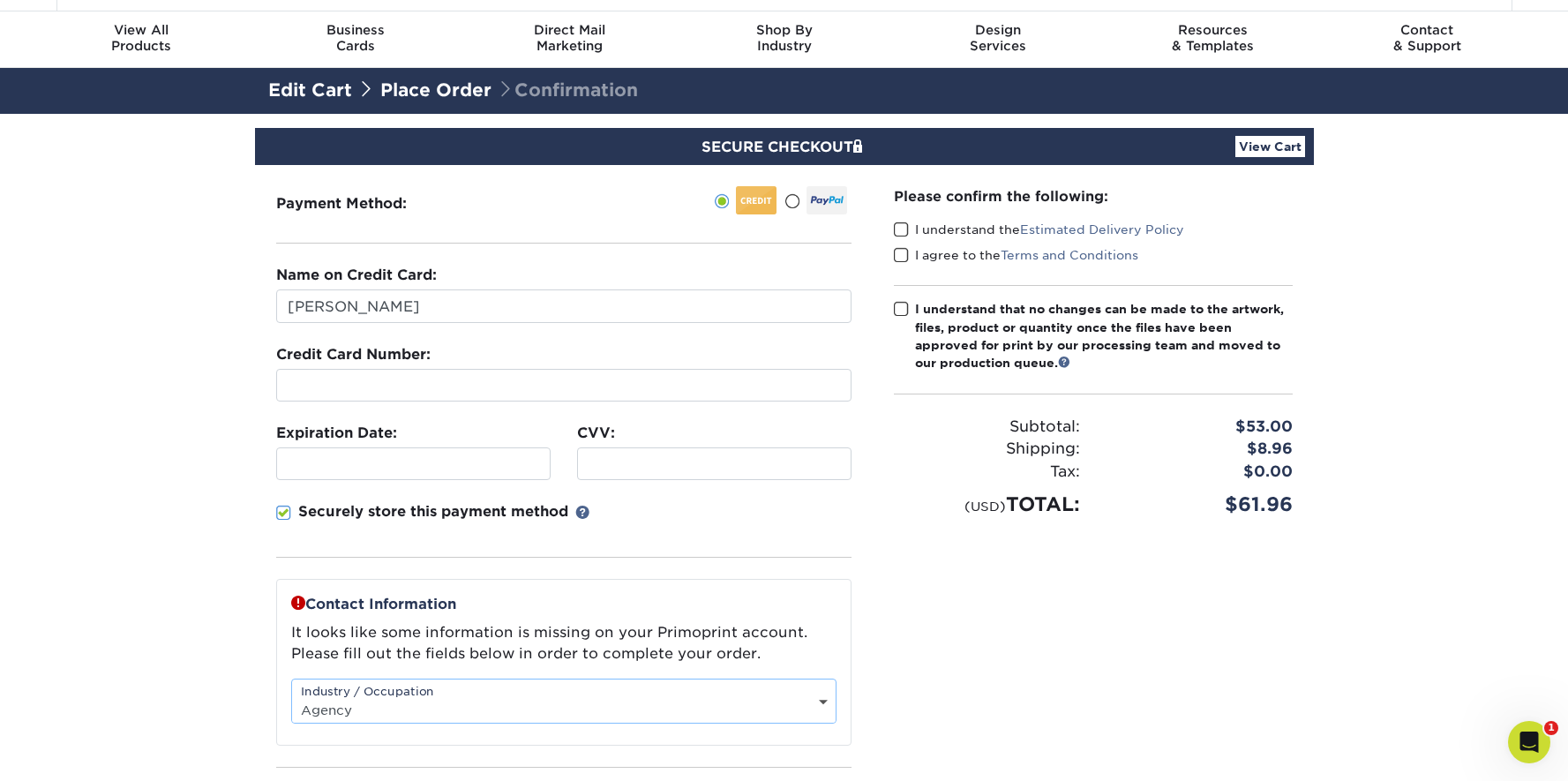
click at [902, 231] on span at bounding box center [901, 230] width 15 height 17
click at [0, 0] on input "I understand the Estimated Delivery Policy" at bounding box center [0, 0] width 0 height 0
click at [902, 249] on span at bounding box center [901, 255] width 15 height 17
click at [0, 0] on input "I agree to the Terms and Conditions" at bounding box center [0, 0] width 0 height 0
click at [902, 302] on span at bounding box center [901, 309] width 15 height 17
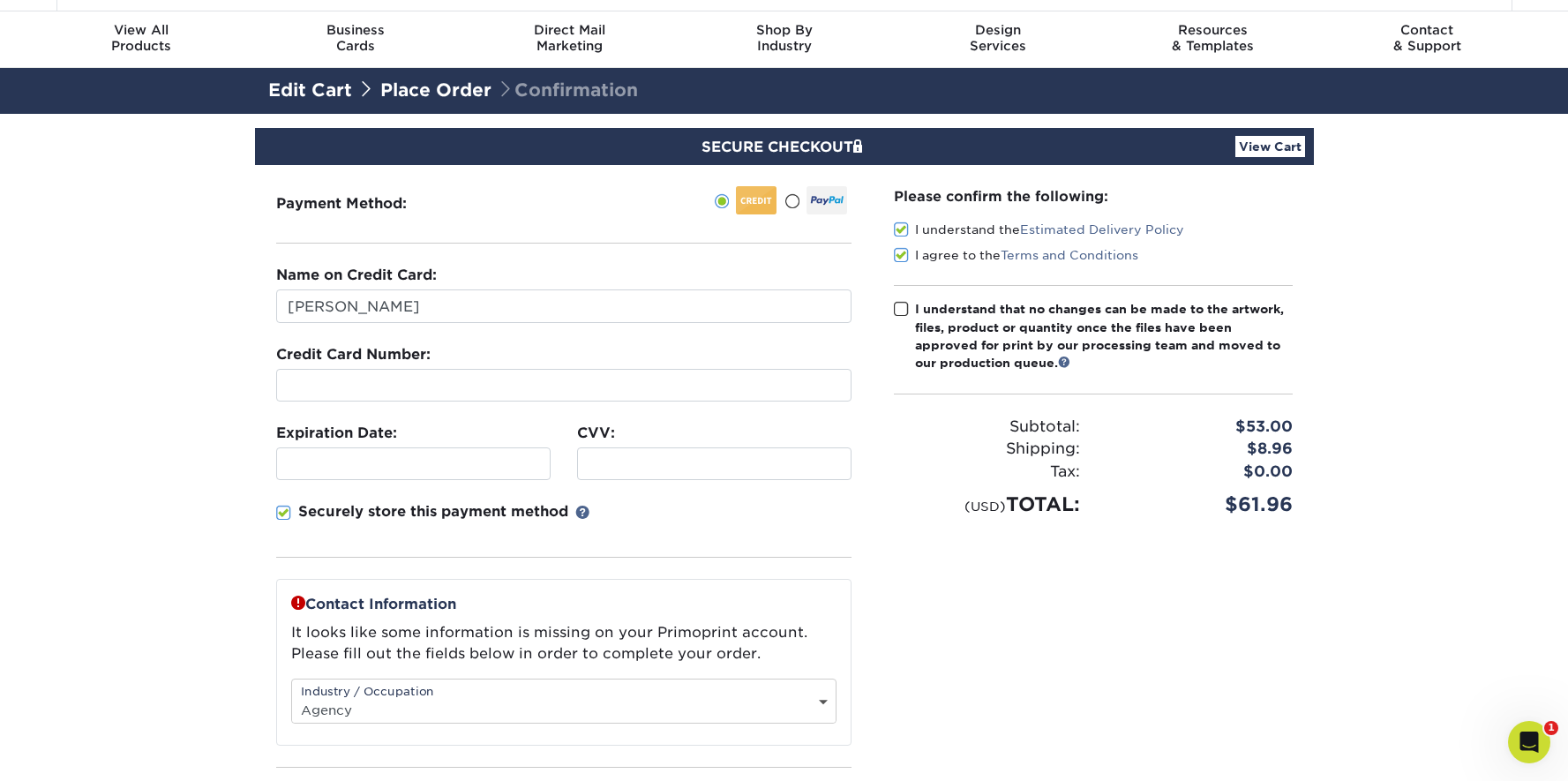
click at [0, 0] on input "I understand that no changes can be made to the artwork, files, product or quan…" at bounding box center [0, 0] width 0 height 0
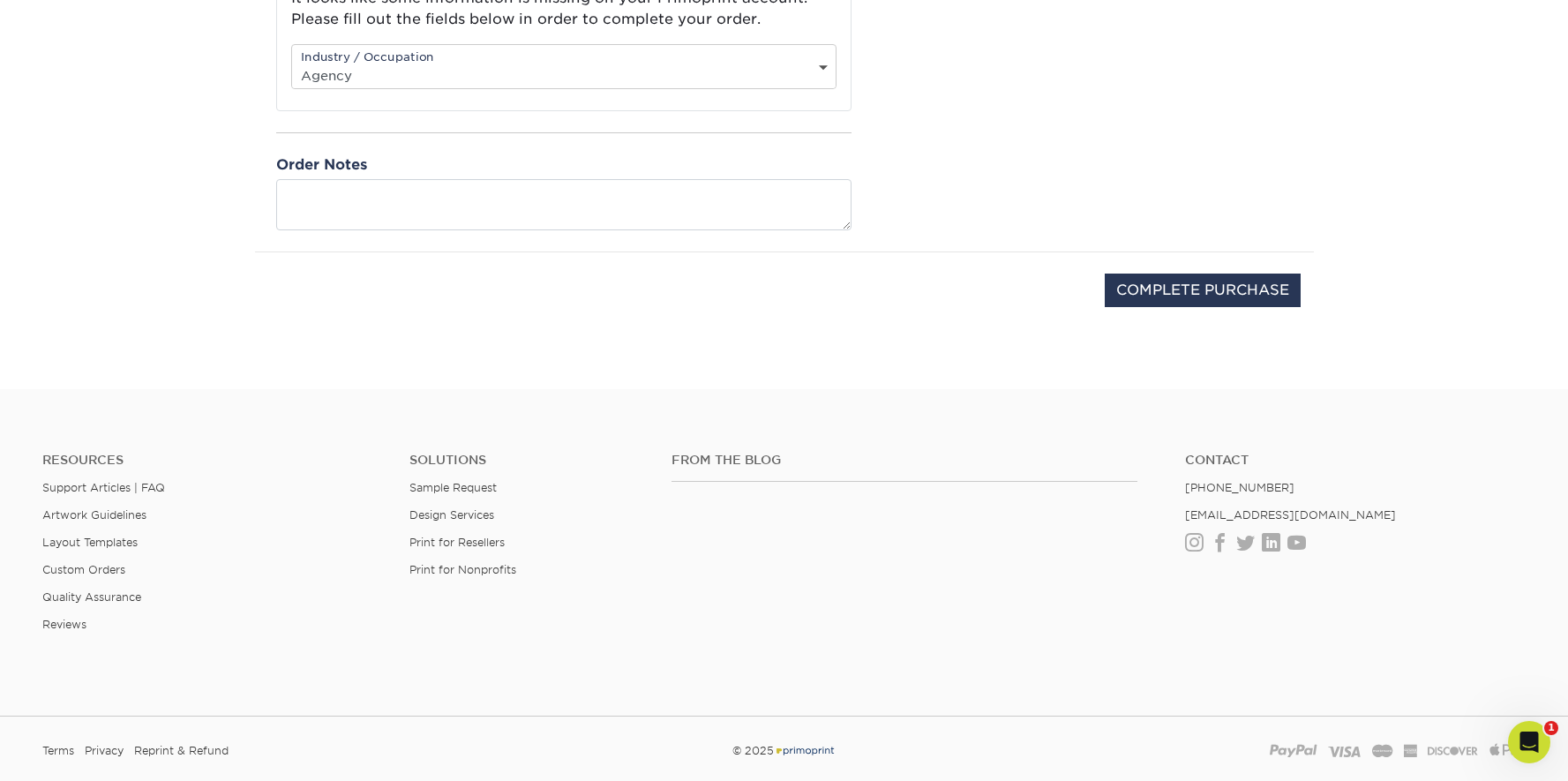
scroll to position [686, 0]
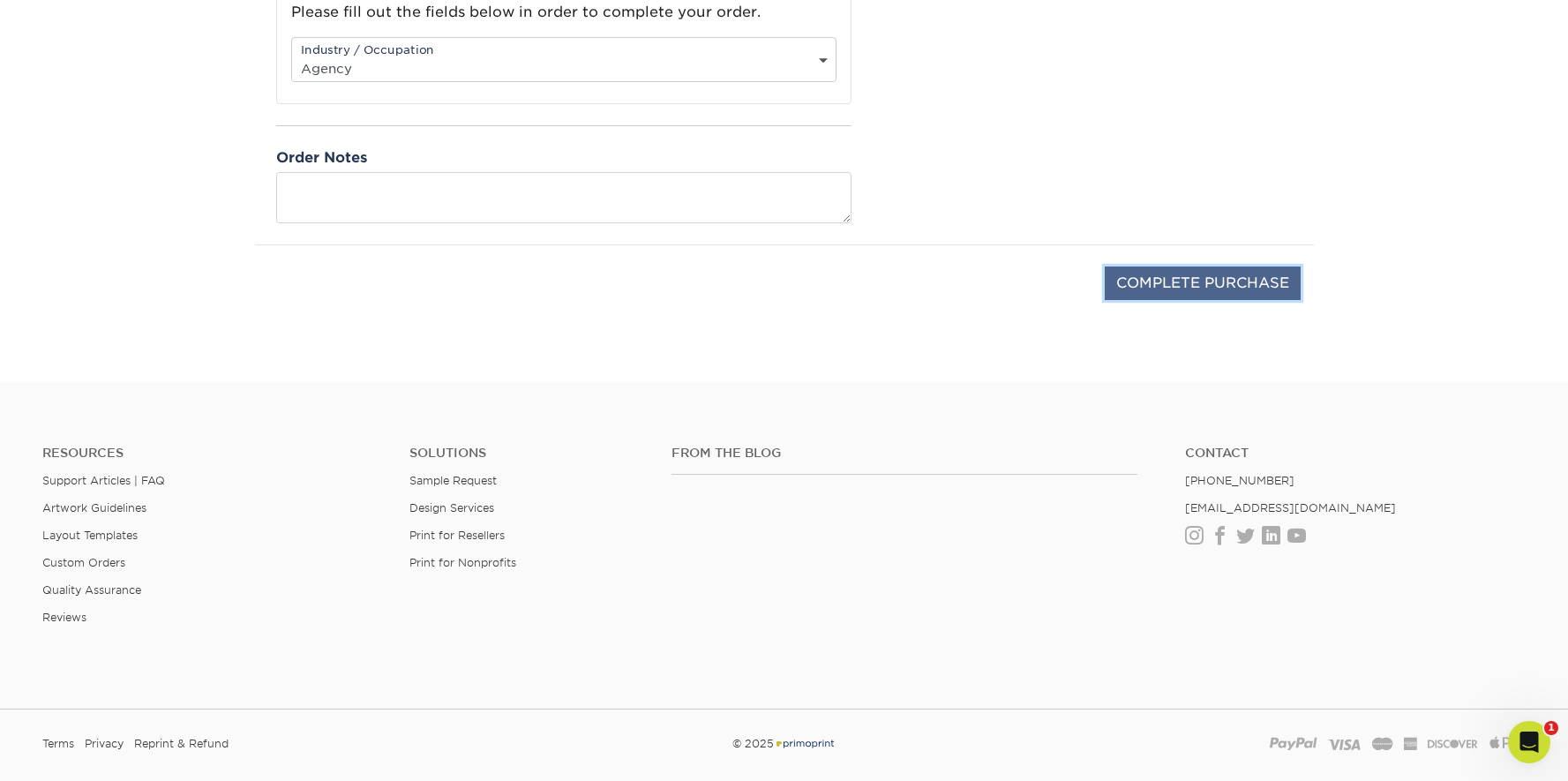
click at [1201, 283] on input "COMPLETE PURCHASE" at bounding box center [1203, 283] width 196 height 34
type input "PROCESSING, PLEASE WAIT..."
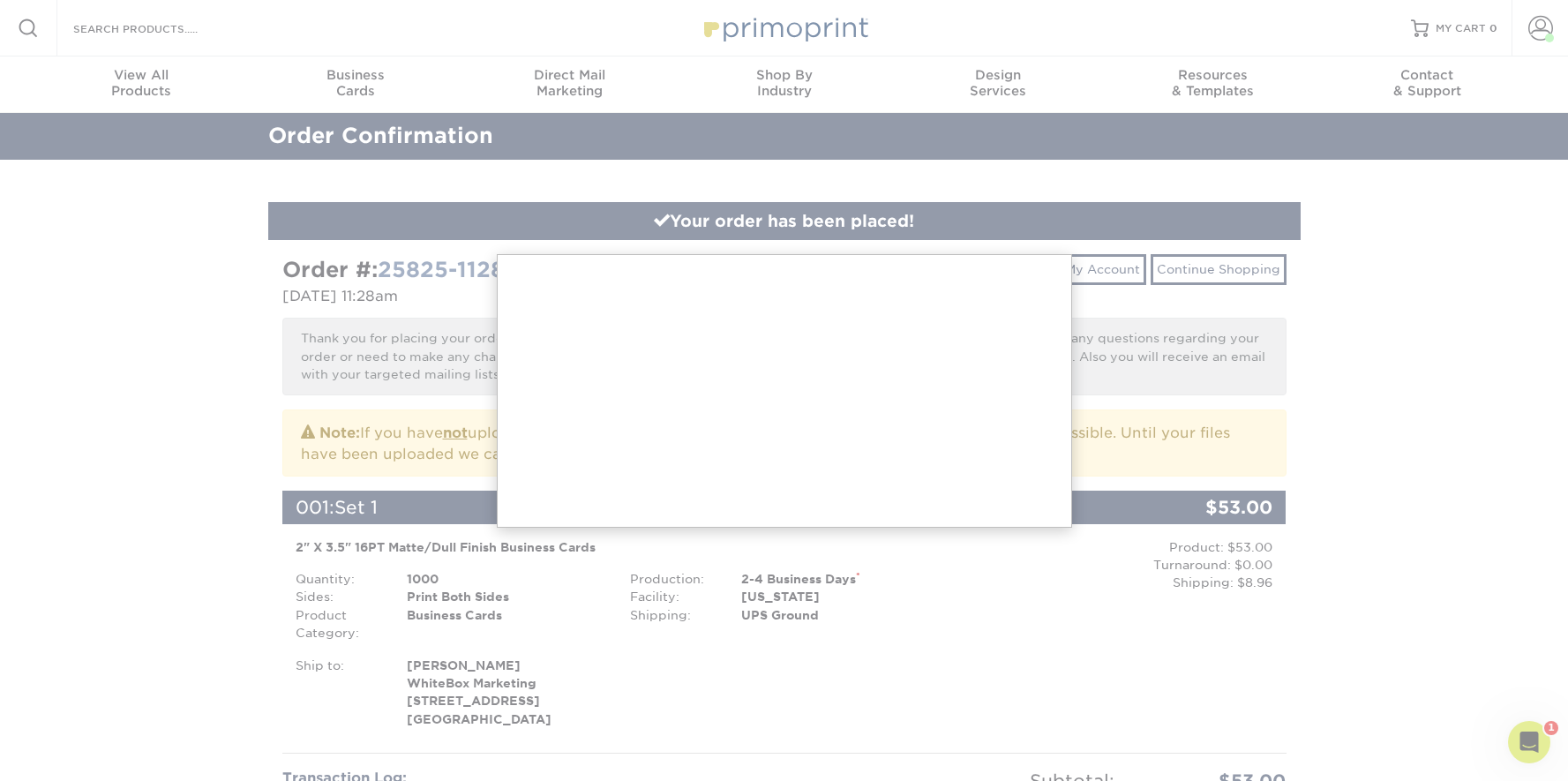
click at [1007, 666] on div at bounding box center [784, 786] width 1568 height 1572
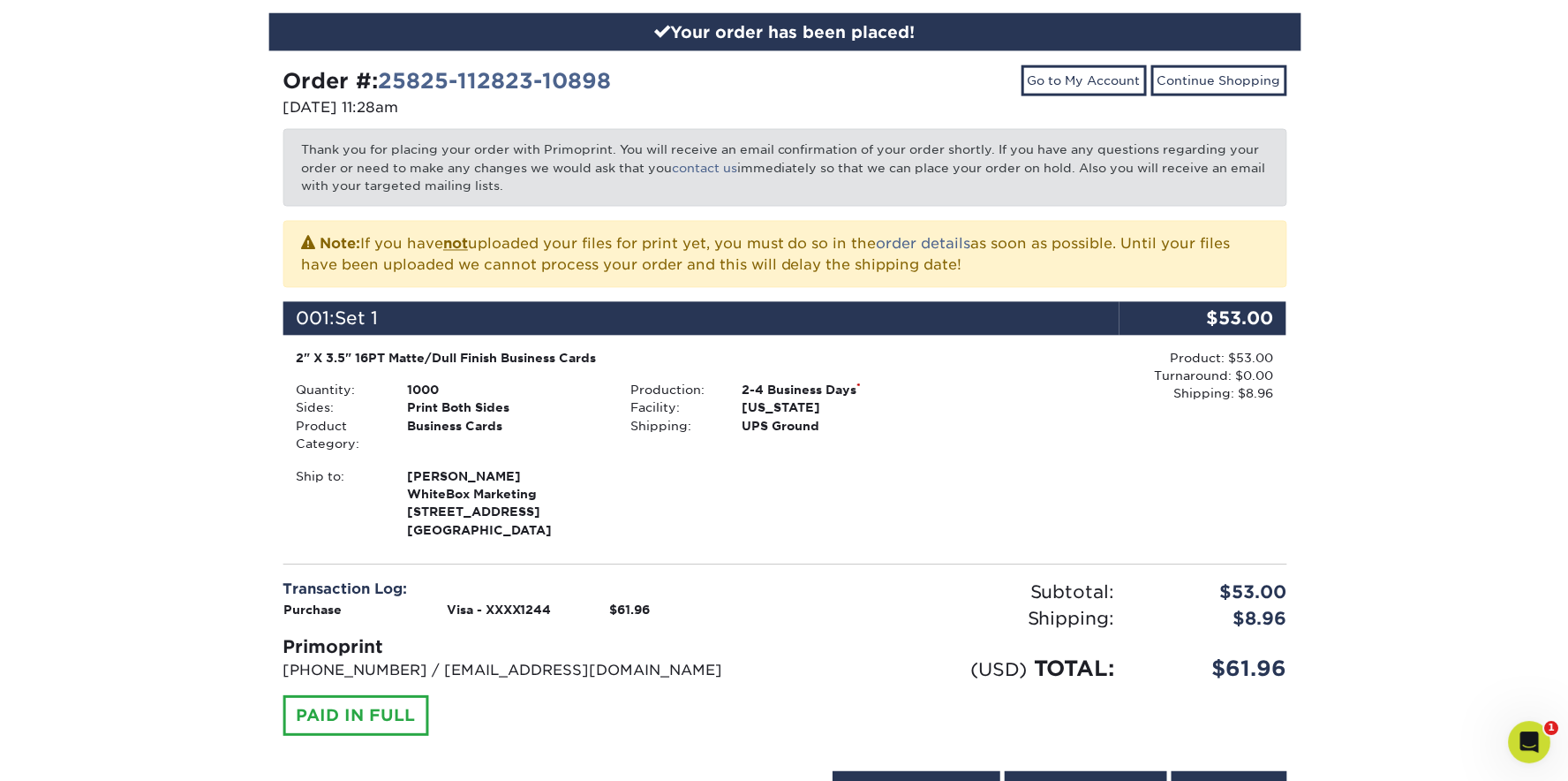
scroll to position [186, 0]
